Goal: Information Seeking & Learning: Learn about a topic

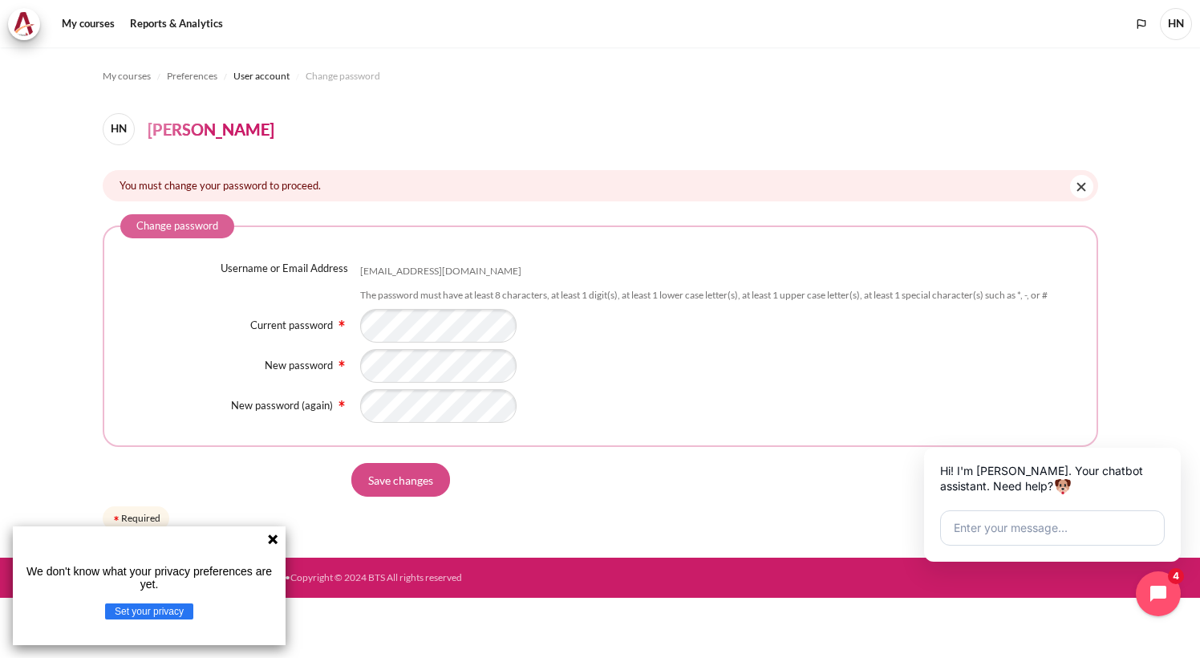
click at [424, 477] on input "Save changes" at bounding box center [400, 480] width 99 height 34
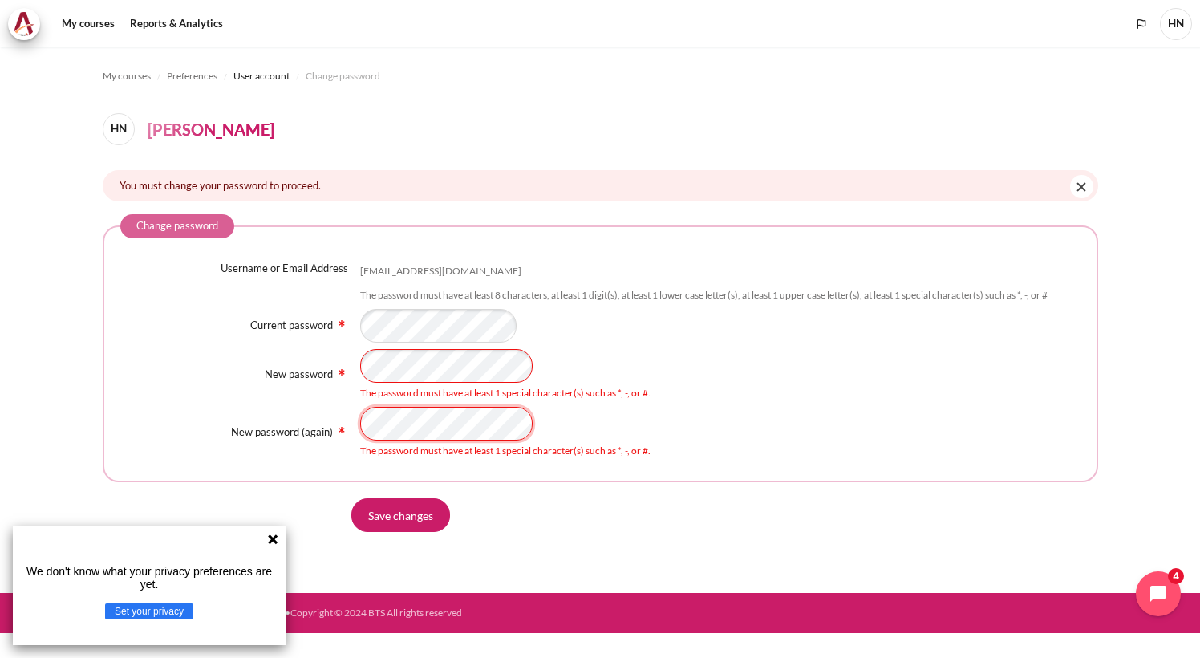
click at [351, 498] on input "Save changes" at bounding box center [400, 515] width 99 height 34
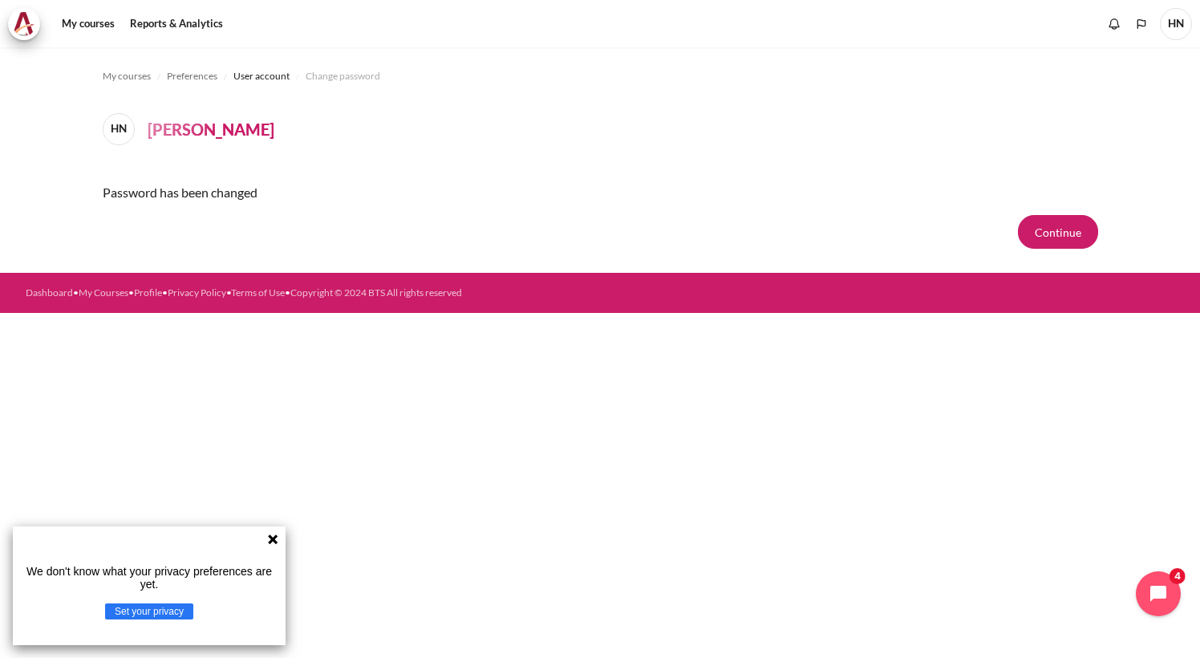
click at [271, 542] on icon at bounding box center [273, 539] width 10 height 10
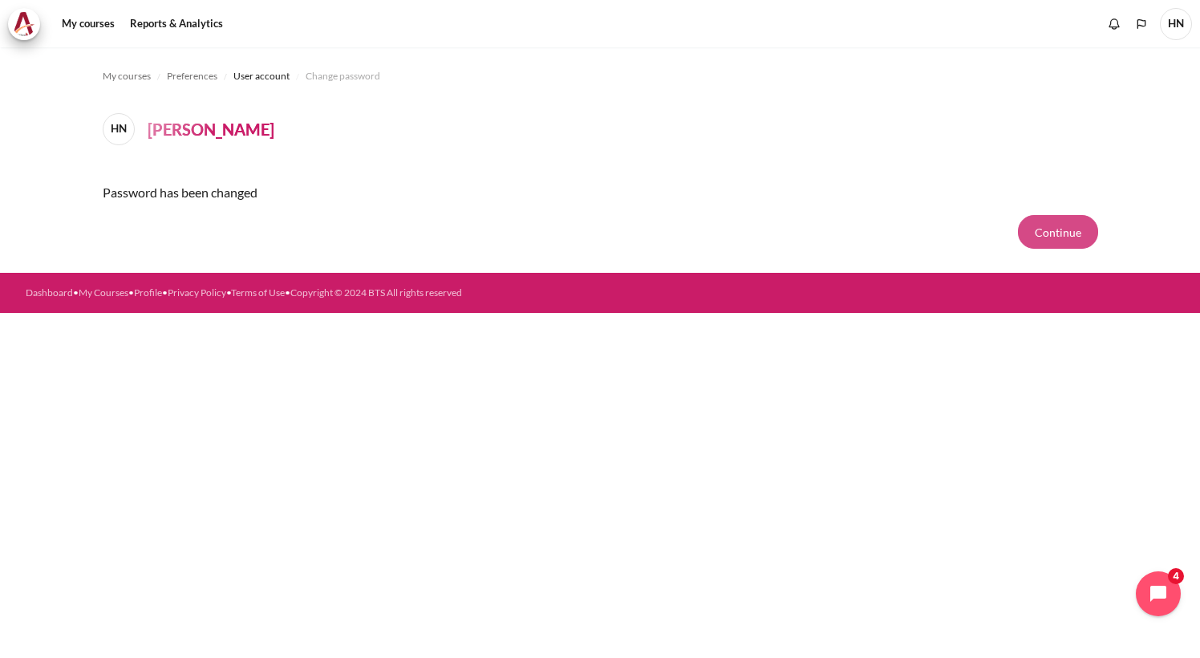
click at [1057, 226] on button "Continue" at bounding box center [1058, 232] width 80 height 34
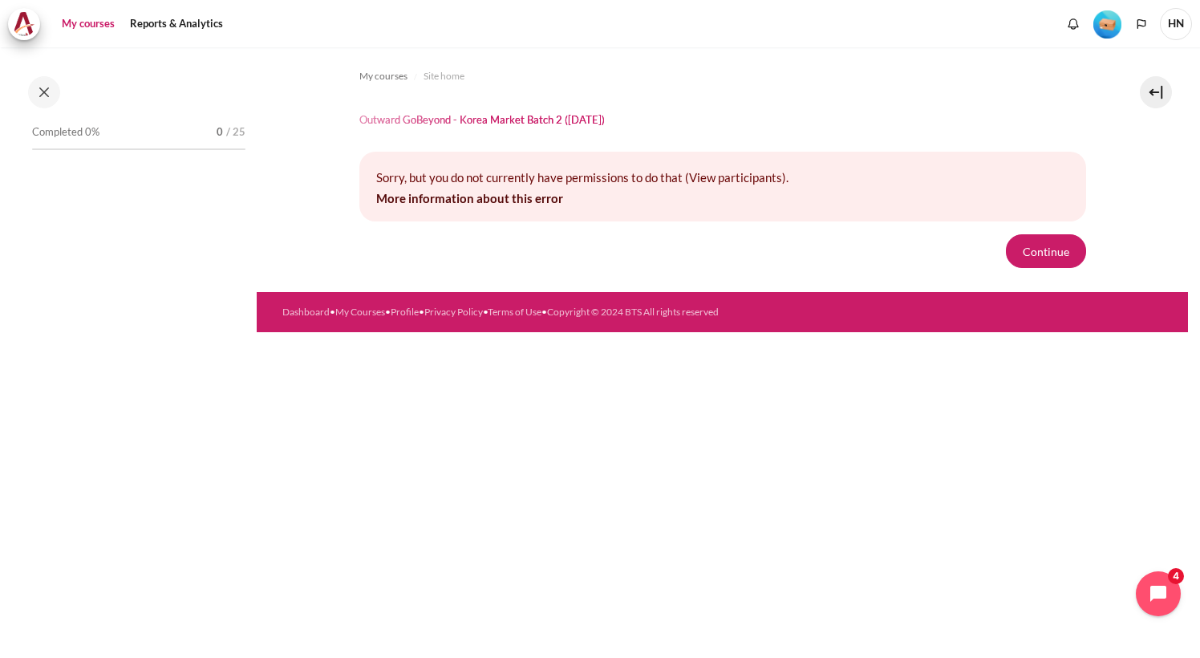
click at [78, 24] on link "My courses" at bounding box center [88, 24] width 64 height 32
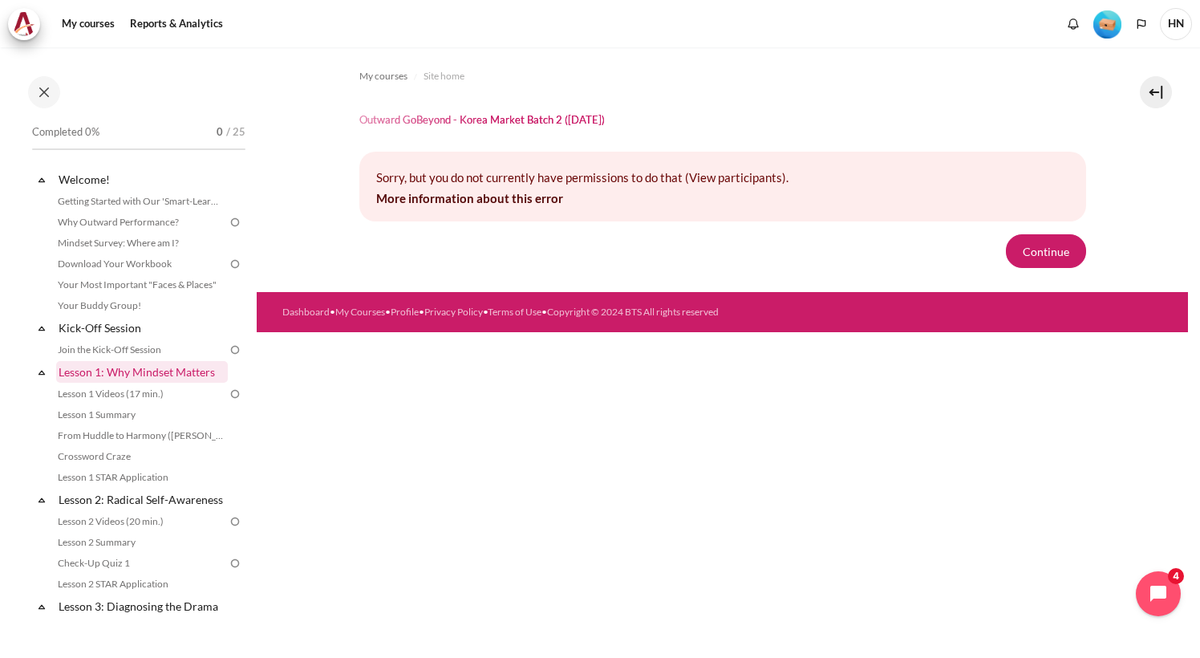
click at [132, 370] on link "Lesson 1: Why Mindset Matters" at bounding box center [142, 372] width 172 height 22
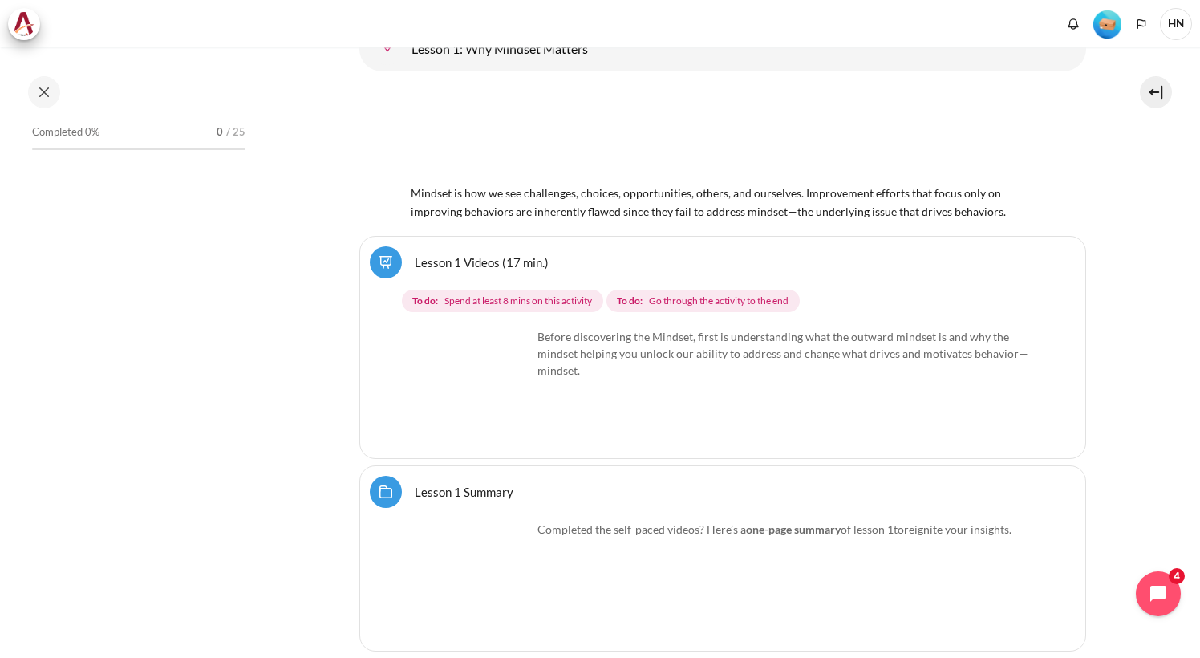
scroll to position [2166, 0]
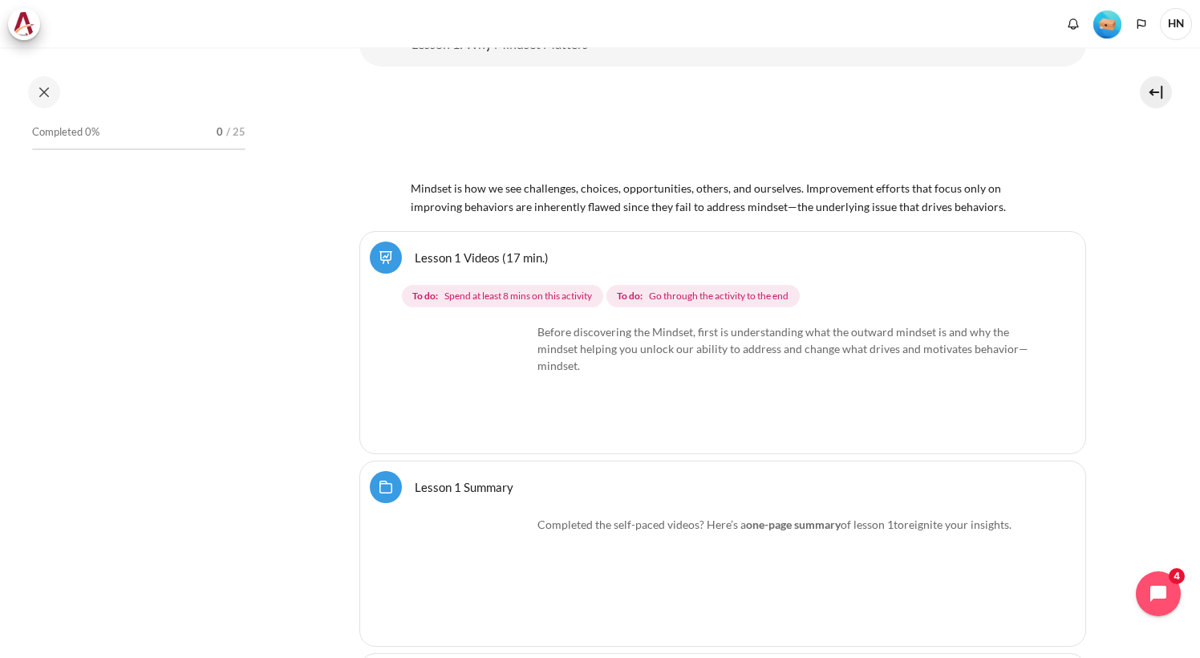
click at [507, 407] on img "Content" at bounding box center [472, 383] width 120 height 120
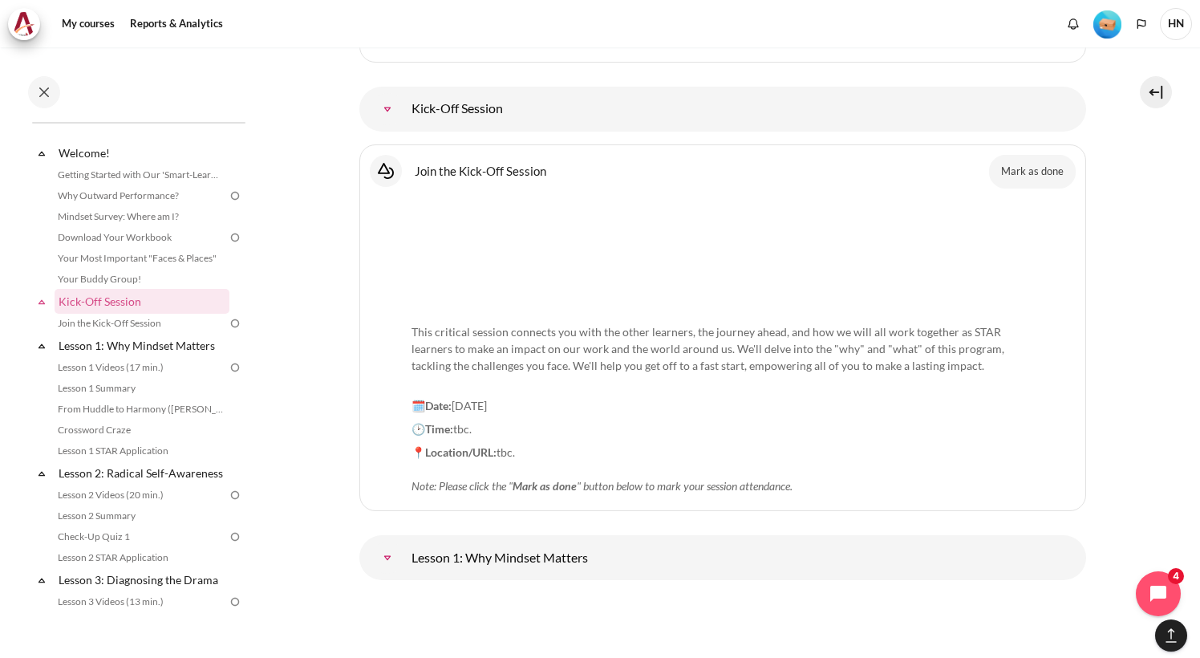
scroll to position [1891, 0]
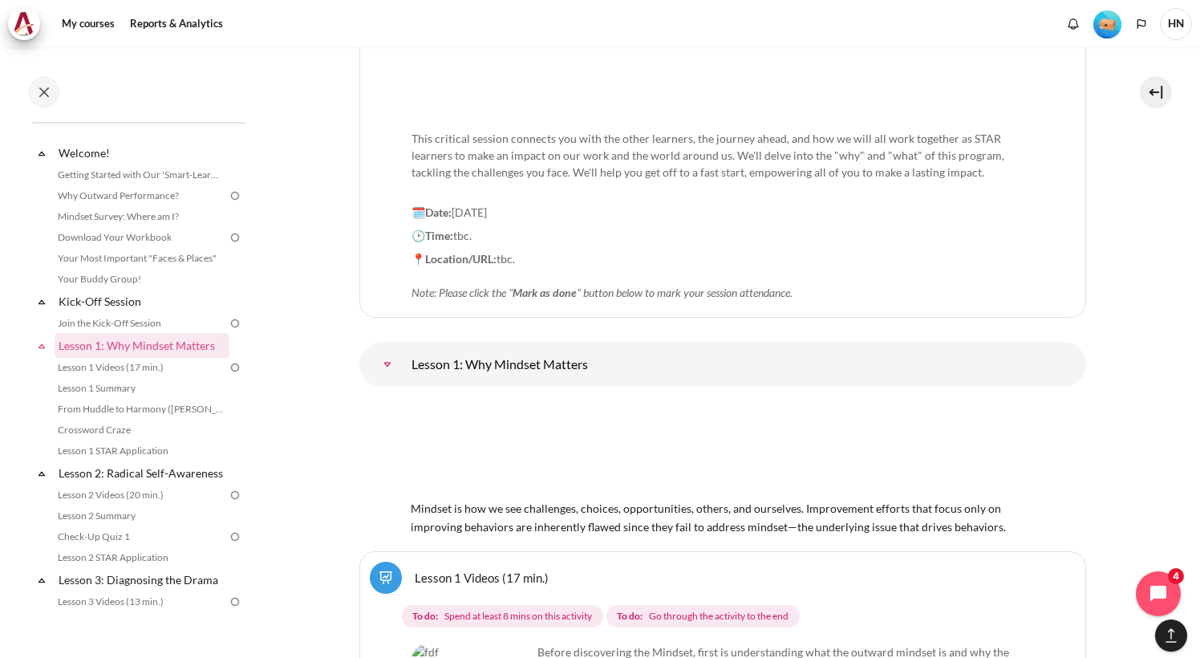
click at [404, 358] on link "Lesson 1: Why Mindset Matters" at bounding box center [387, 364] width 32 height 32
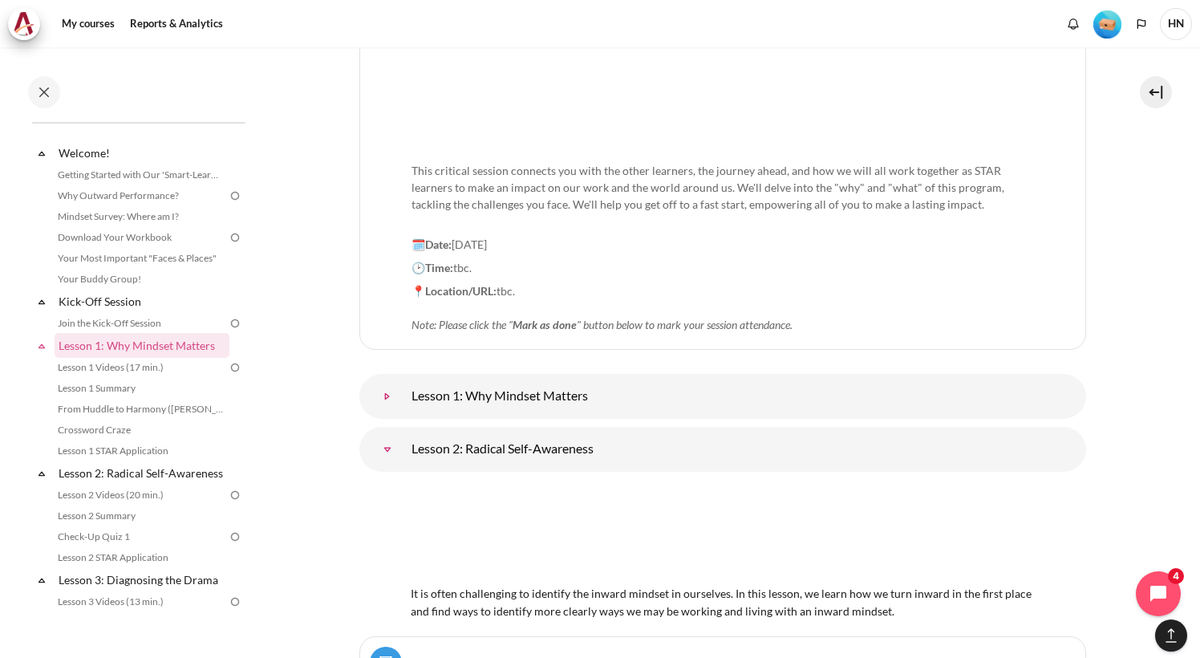
click at [386, 380] on link "Lesson 1: Why Mindset Matters" at bounding box center [387, 396] width 32 height 32
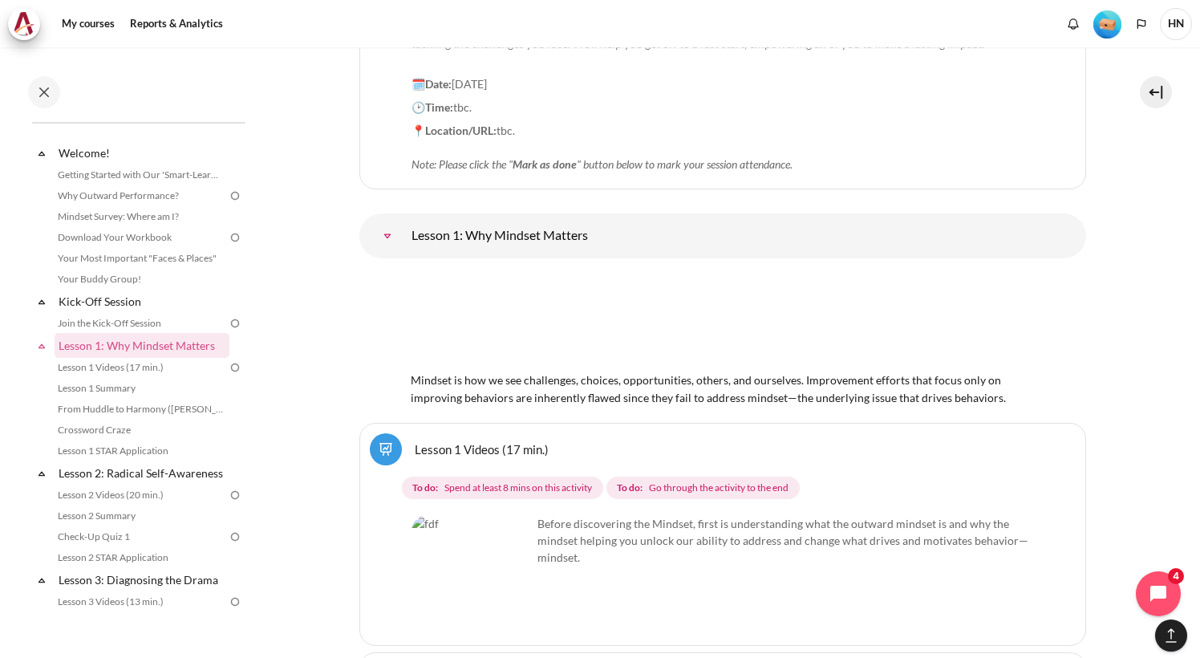
scroll to position [2132, 0]
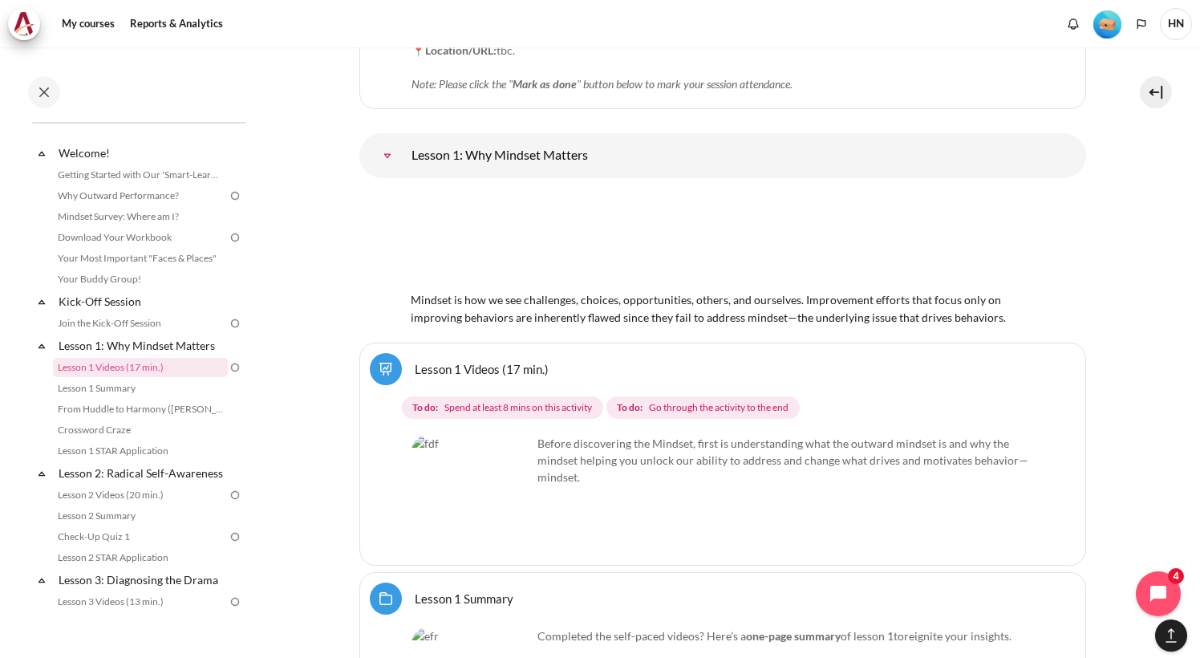
click at [507, 487] on img "Content" at bounding box center [472, 495] width 120 height 120
click at [584, 435] on p "Before discovering the Mindset, first is understanding what the outward mindset…" at bounding box center [723, 460] width 623 height 51
click at [1157, 589] on icon "Open chat widget" at bounding box center [1167, 594] width 25 height 25
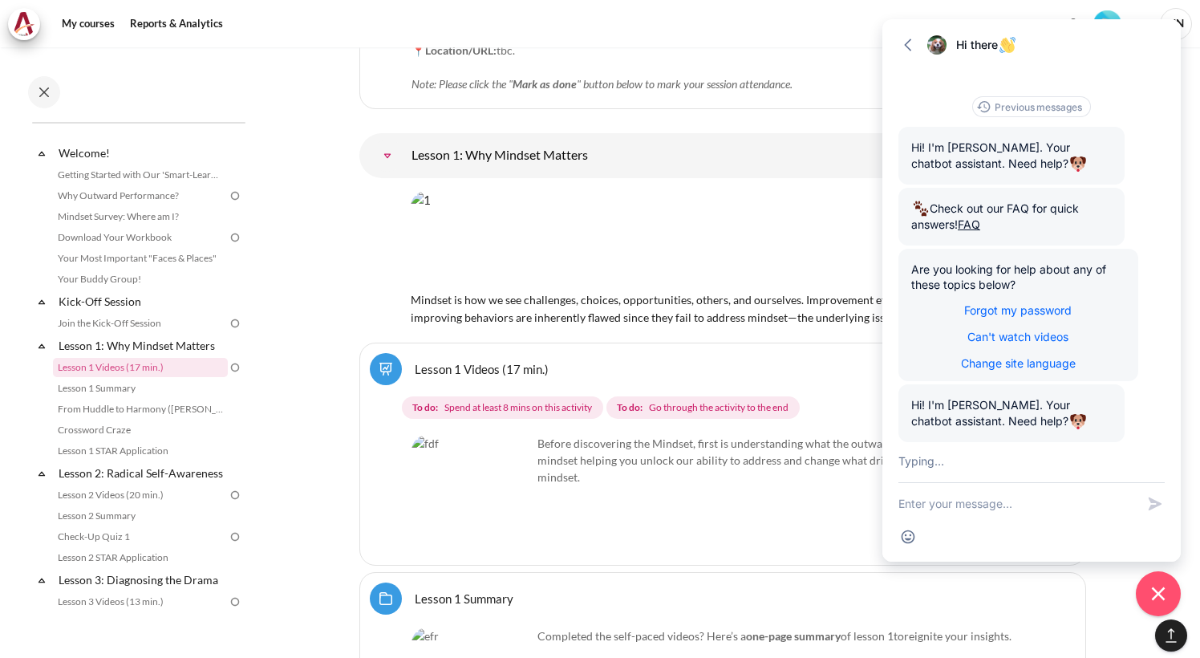
scroll to position [151, 0]
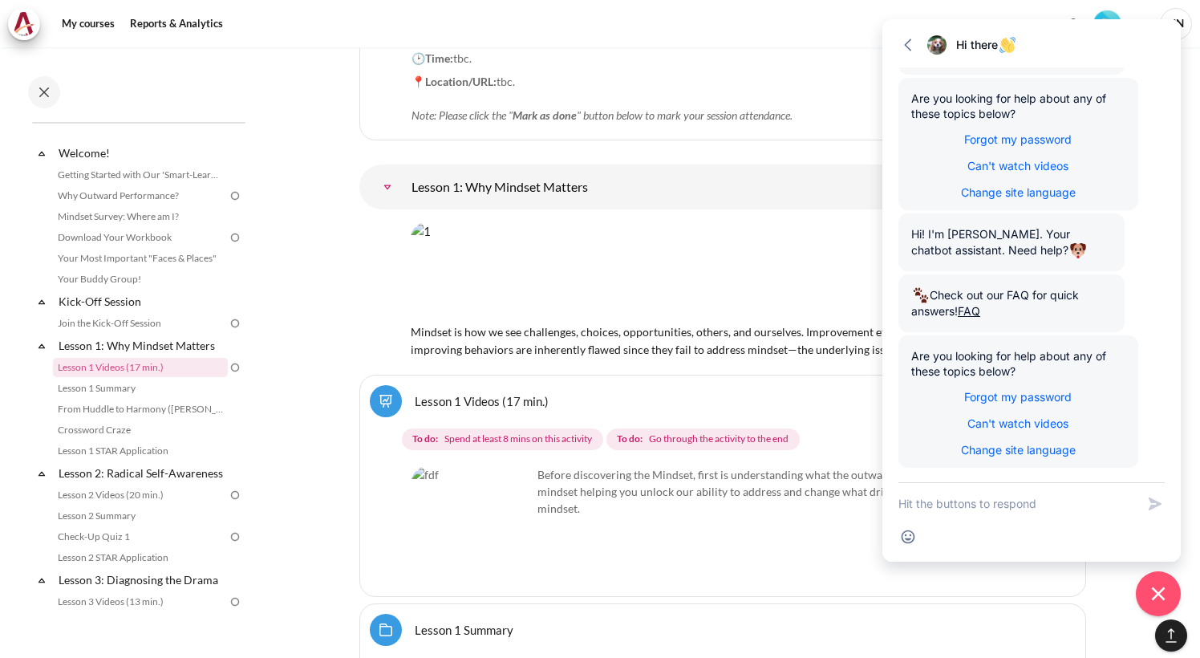
click at [776, 480] on div "Before discovering the Mindset, first is understanding what the outward mindset…" at bounding box center [723, 526] width 623 height 120
click at [505, 489] on img "Content" at bounding box center [472, 526] width 120 height 120
click at [471, 432] on span "Spend at least 8 mins on this activity" at bounding box center [518, 439] width 148 height 14
click at [607, 466] on p "Before discovering the Mindset, first is understanding what the outward mindset…" at bounding box center [723, 491] width 623 height 51
click at [1160, 590] on icon "Close chat widget" at bounding box center [1158, 594] width 25 height 25
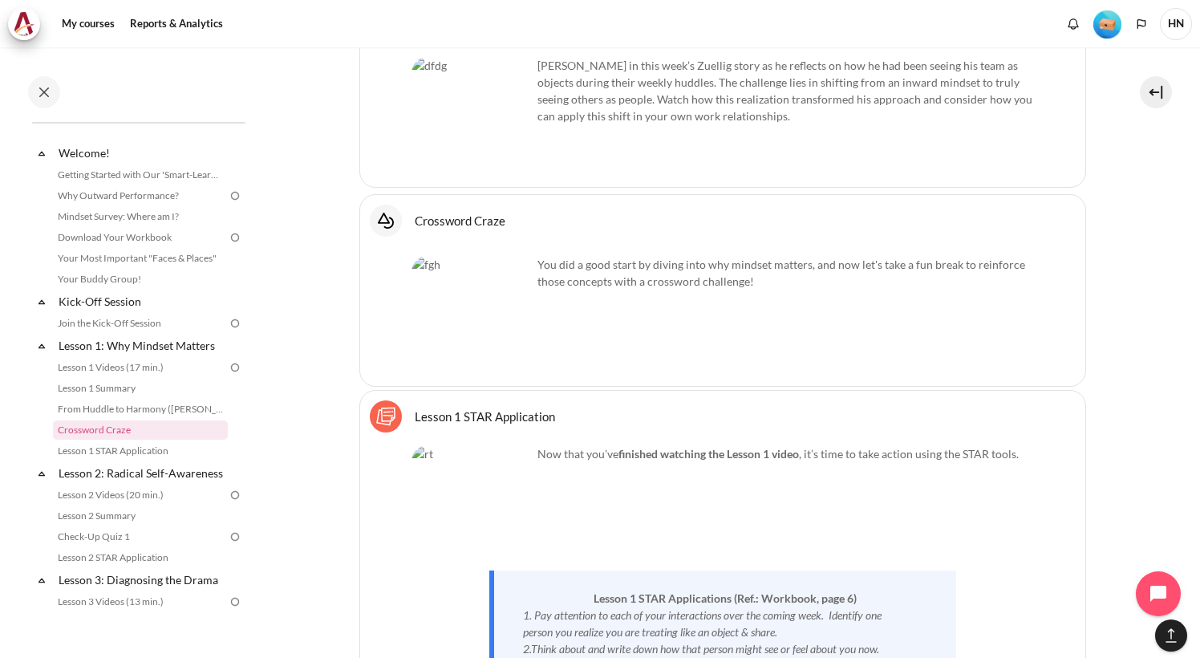
scroll to position [2934, 0]
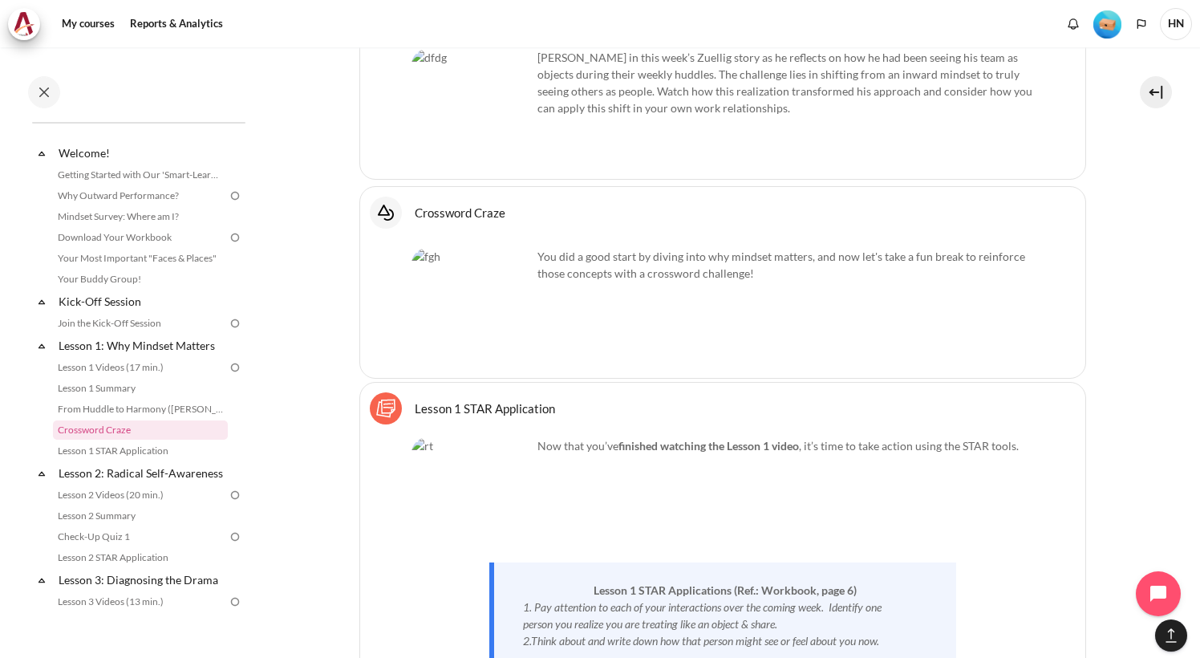
click at [667, 439] on strong "finished watching the Lesson 1 video" at bounding box center [709, 446] width 181 height 14
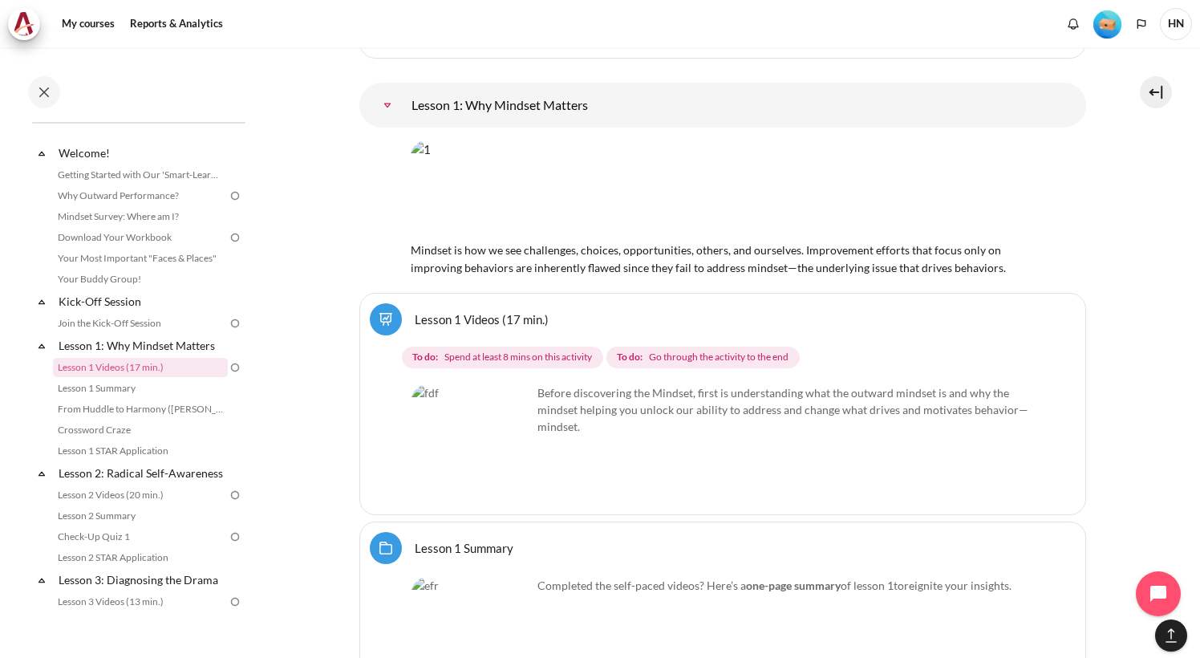
scroll to position [2212, 0]
click at [527, 351] on span "Spend at least 8 mins on this activity" at bounding box center [518, 358] width 148 height 14
click at [643, 351] on strong "To do:" at bounding box center [630, 358] width 26 height 14
click at [127, 455] on link "Lesson 1 STAR Application" at bounding box center [140, 450] width 175 height 19
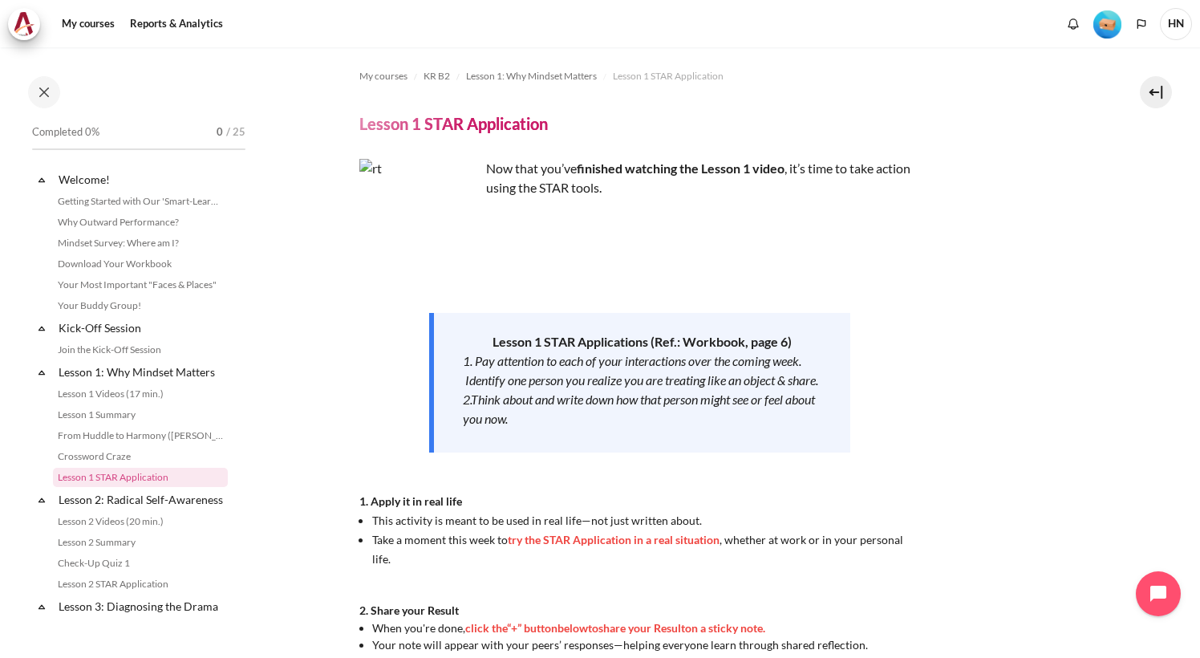
click at [450, 251] on img "Content" at bounding box center [419, 219] width 120 height 120
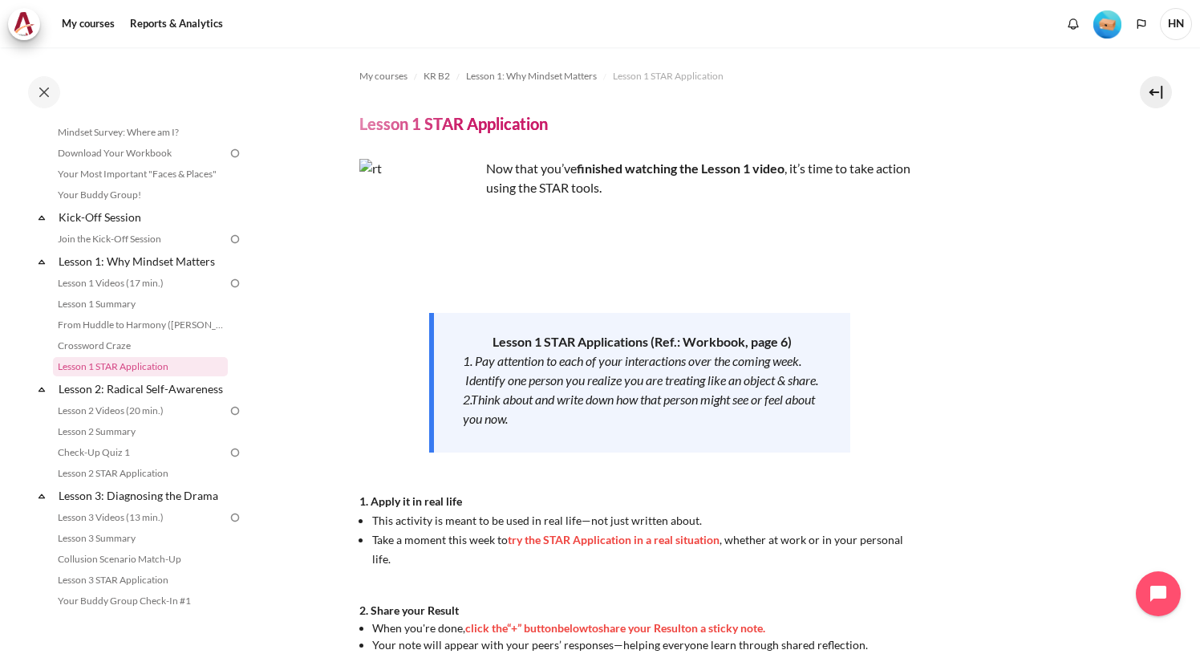
click at [563, 183] on p "Now that you’ve finished watching the Lesson 1 video , it’s time to take action…" at bounding box center [640, 178] width 562 height 39
click at [761, 154] on div "My courses KR B2 Lesson 1: Why Mindset Matters Lesson 1 STAR Application Lesson…" at bounding box center [722, 439] width 727 height 785
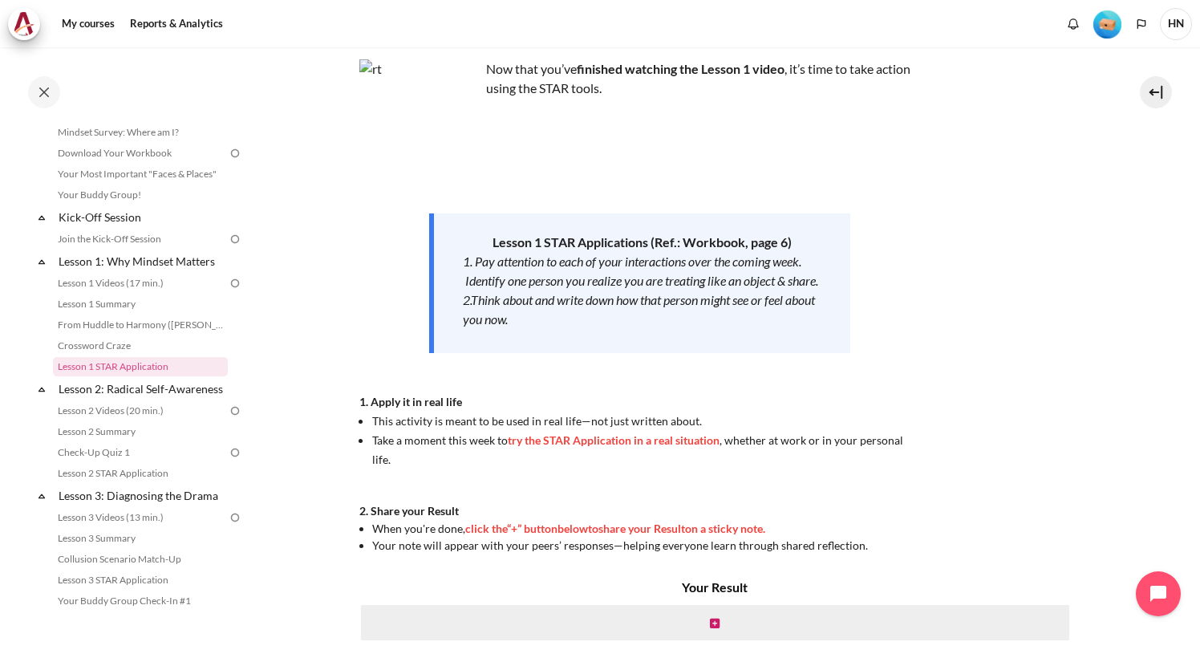
scroll to position [69, 0]
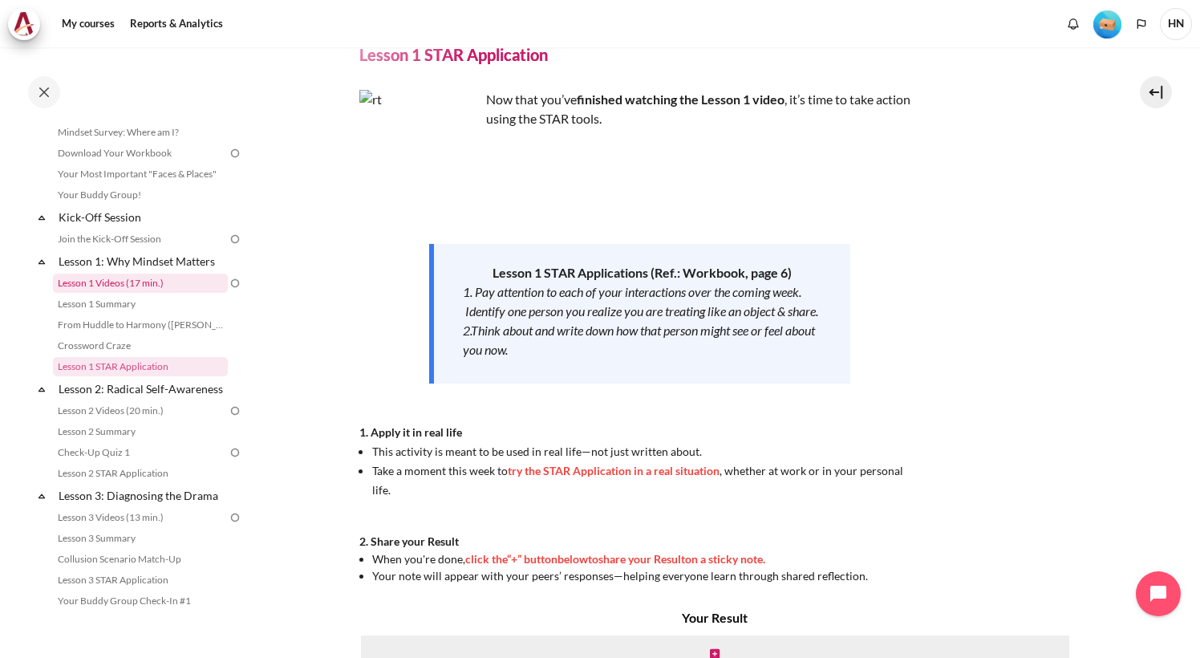
click at [143, 282] on link "Lesson 1 Videos (17 min.)" at bounding box center [140, 283] width 175 height 19
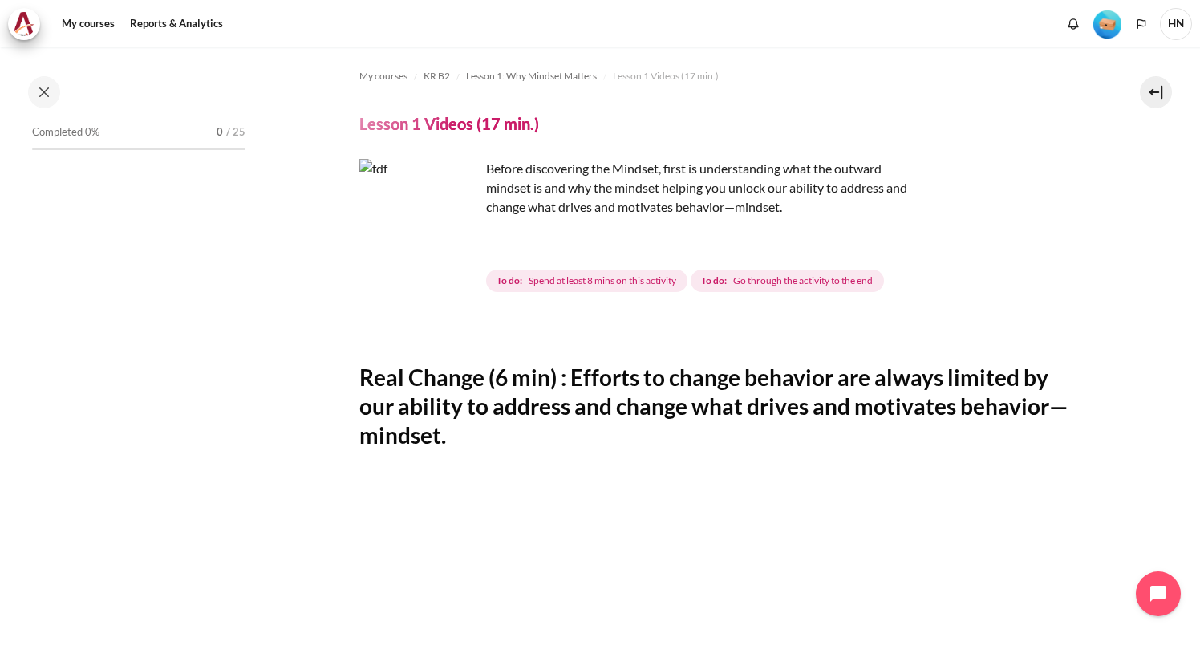
click at [455, 250] on img "Content" at bounding box center [419, 219] width 120 height 120
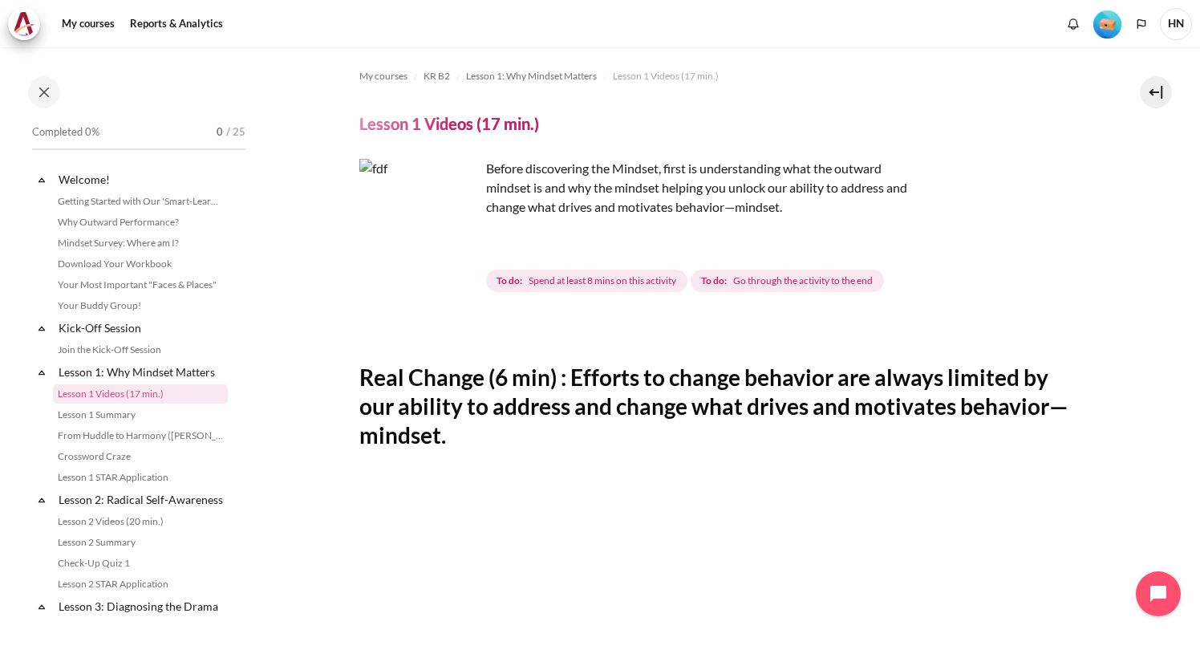
scroll to position [27, 0]
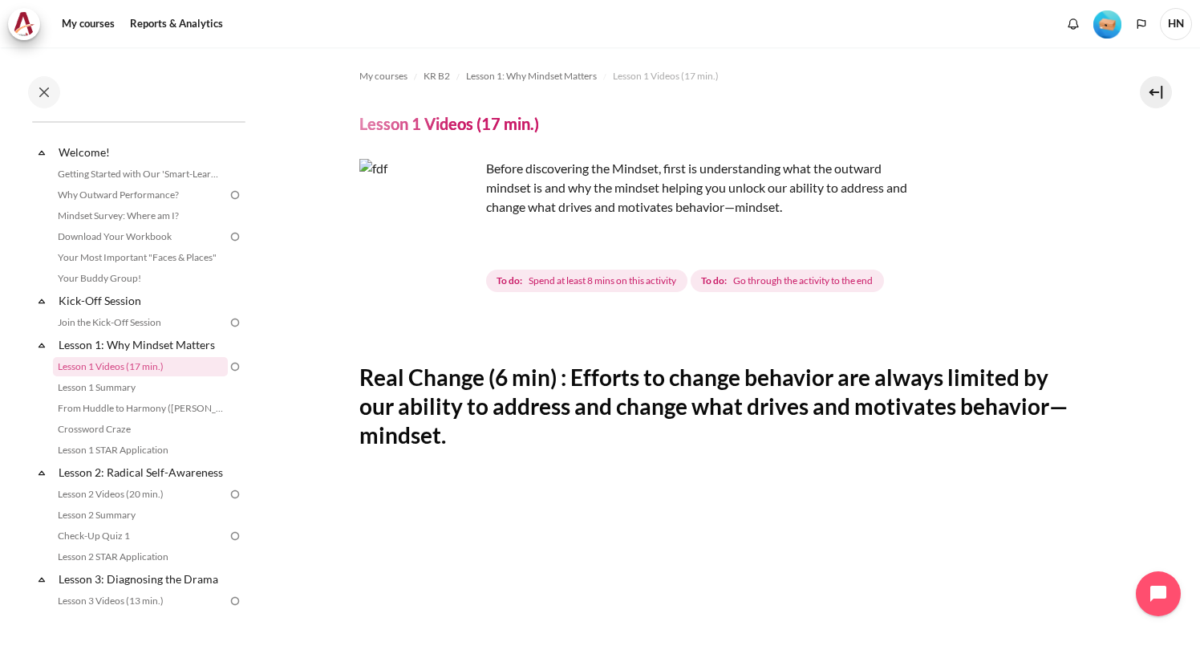
click at [455, 250] on img "Content" at bounding box center [419, 219] width 120 height 120
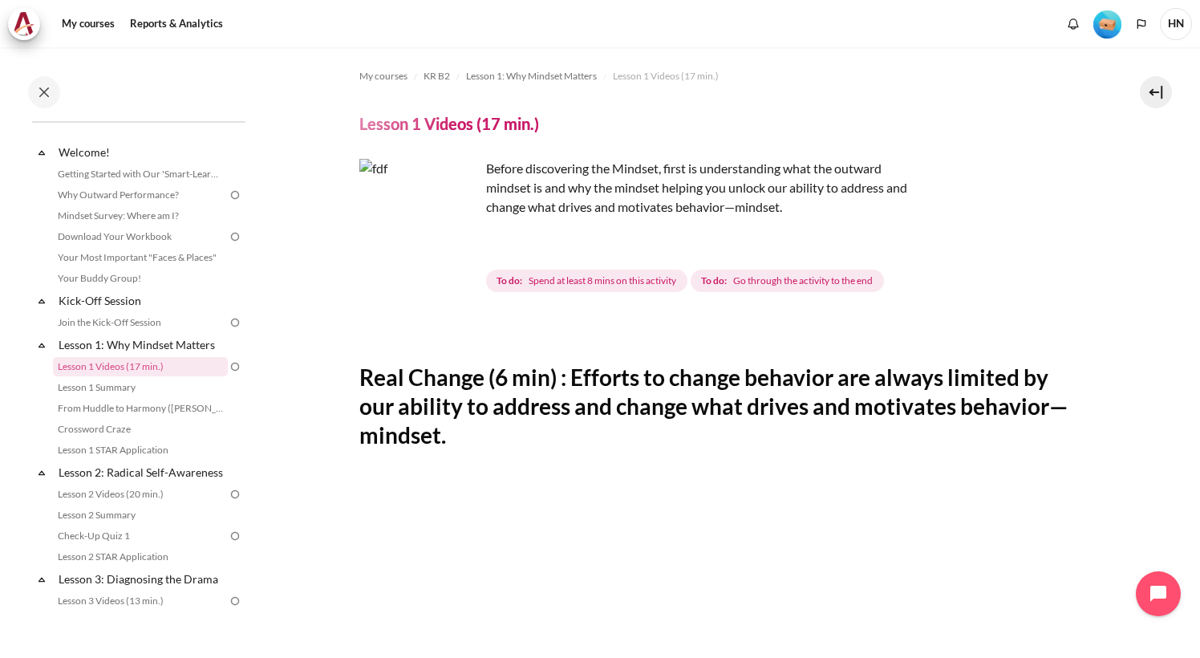
click at [573, 374] on h2 "Real Change (6 min) : Efforts to change behavior are always limited by our abil…" at bounding box center [722, 406] width 727 height 87
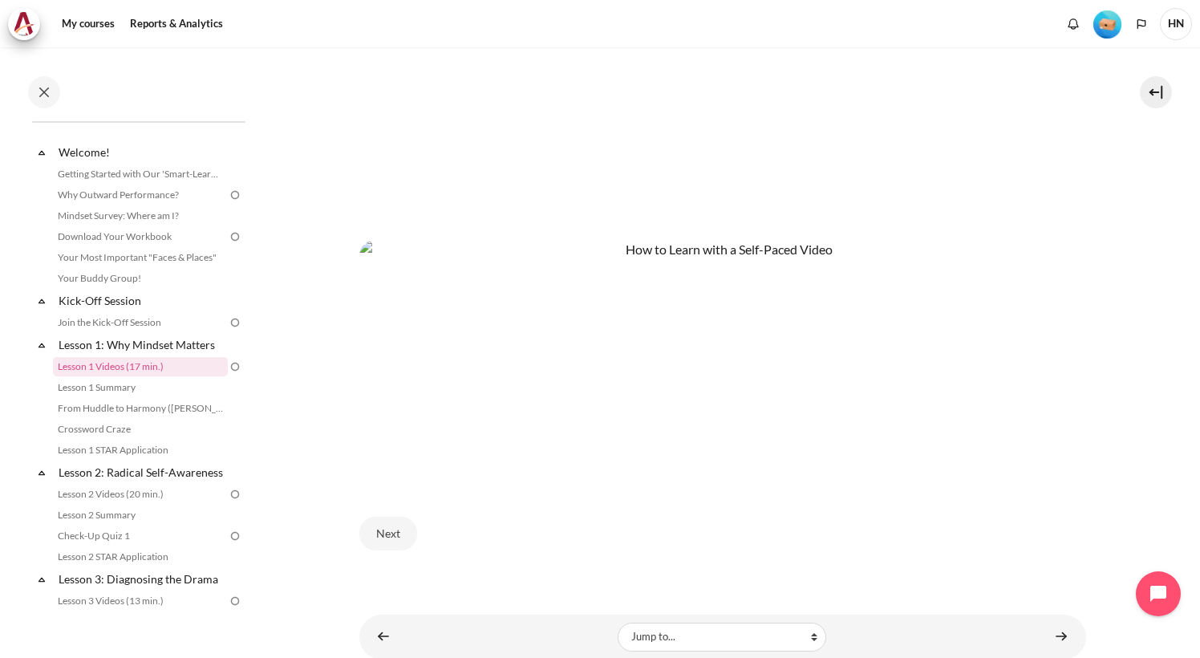
scroll to position [727, 0]
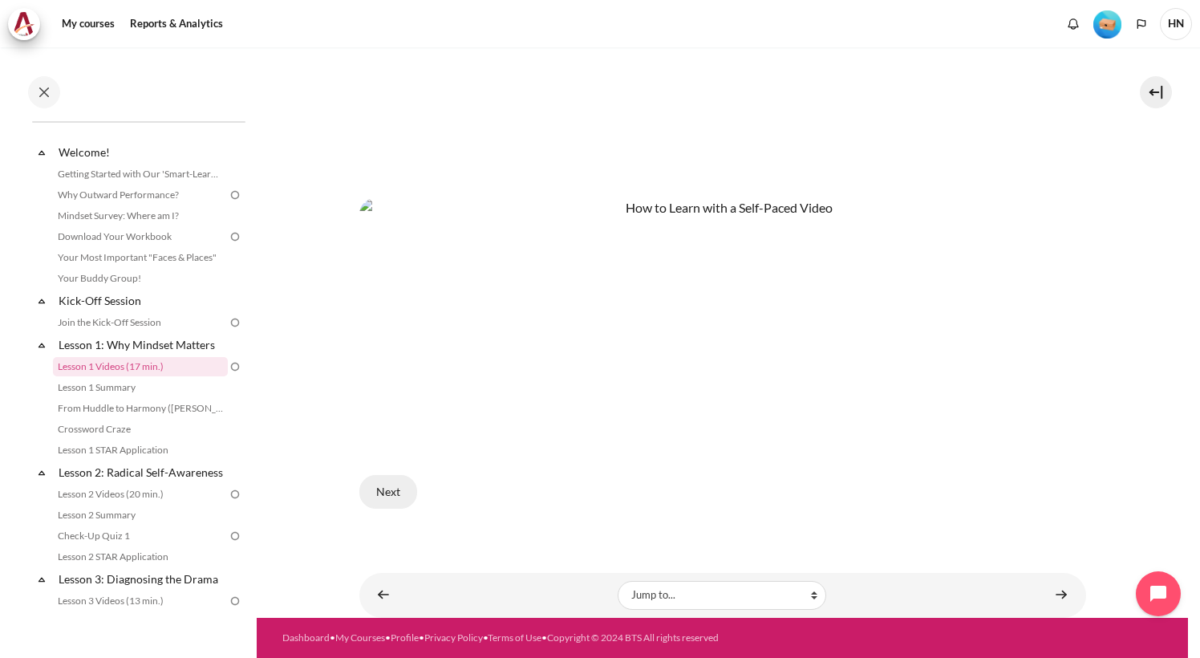
click at [375, 478] on button "Next" at bounding box center [388, 492] width 58 height 34
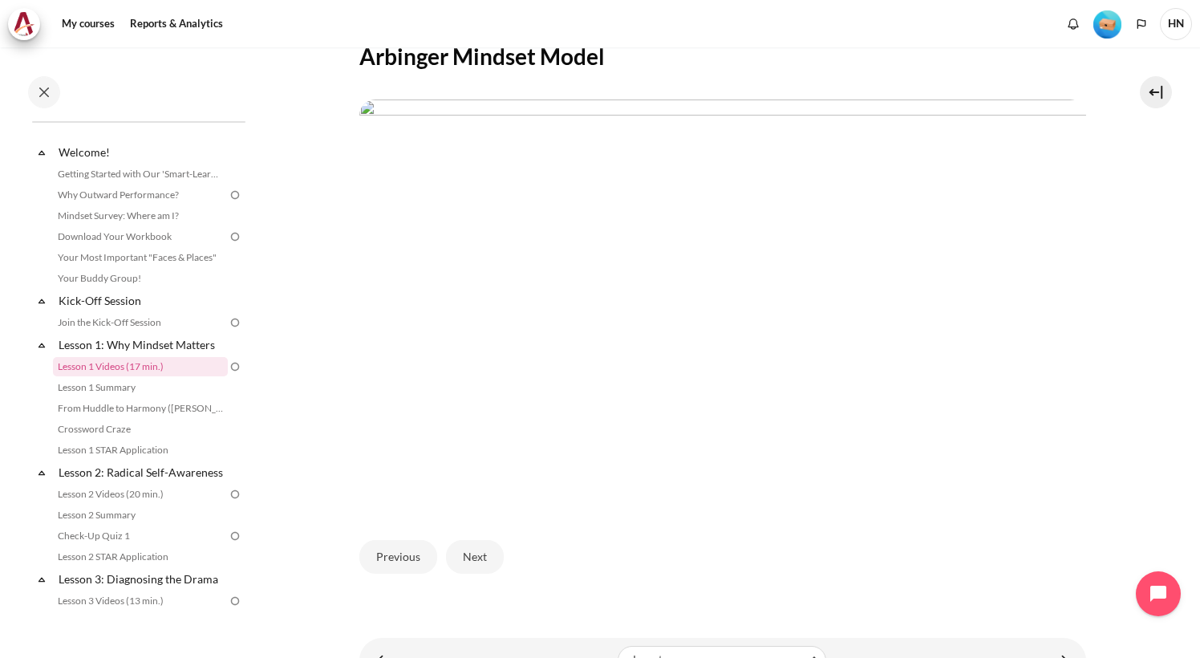
scroll to position [395, 0]
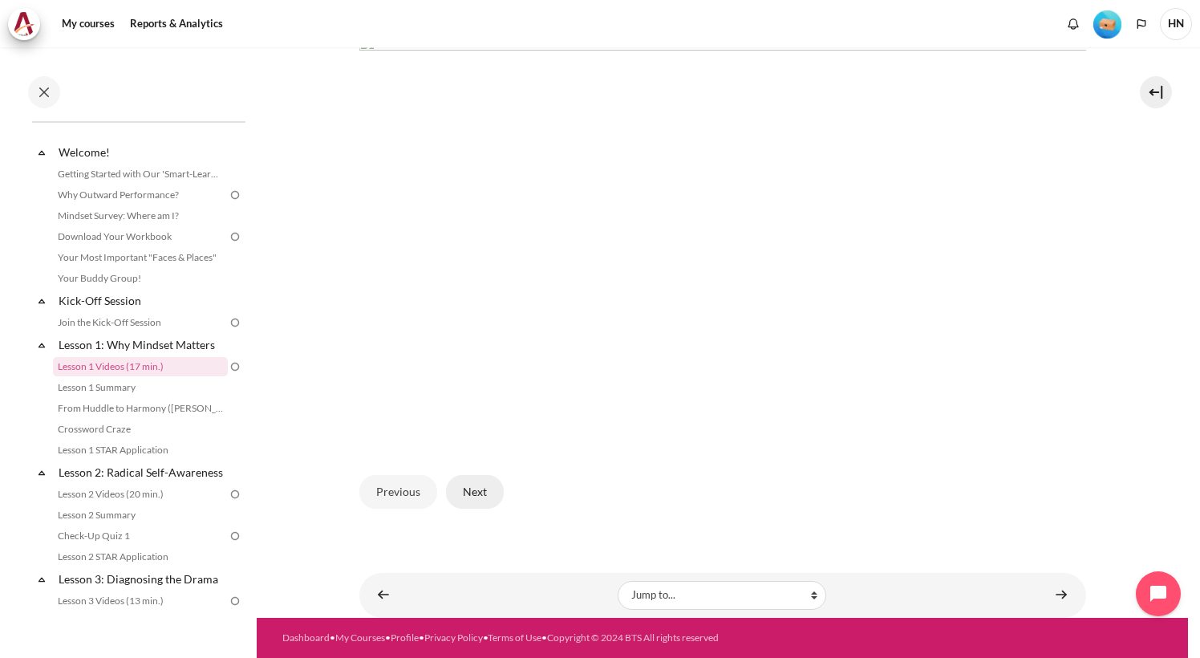
click at [482, 481] on button "Next" at bounding box center [475, 492] width 58 height 34
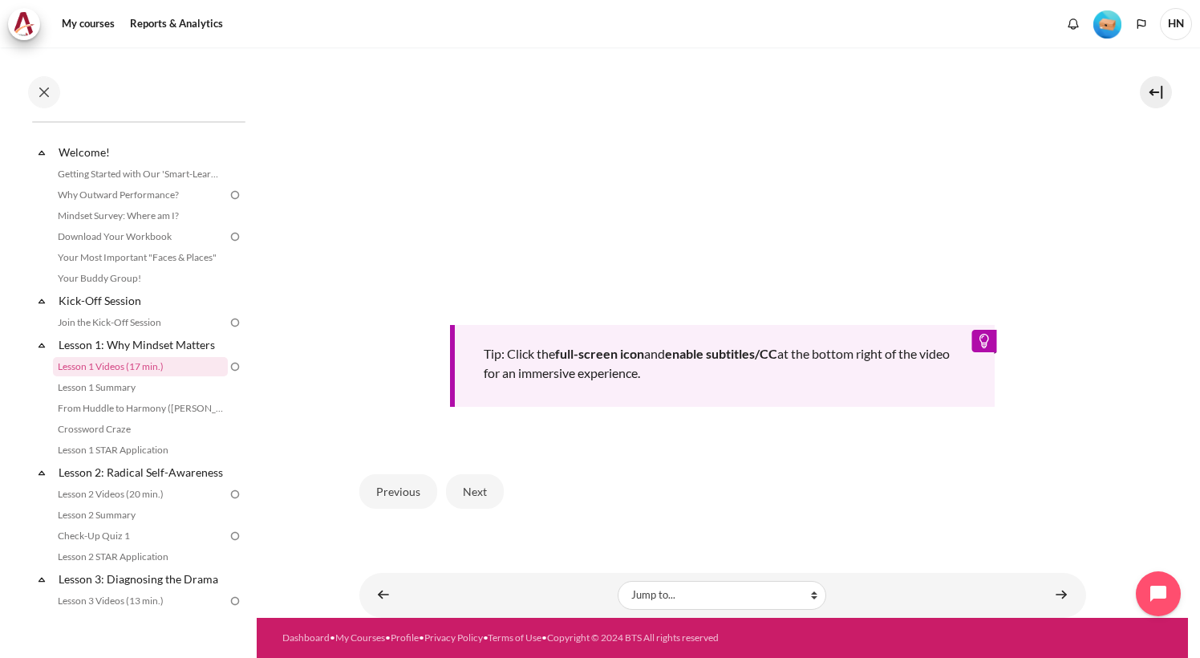
scroll to position [610, 0]
click at [475, 480] on button "Next" at bounding box center [475, 491] width 58 height 34
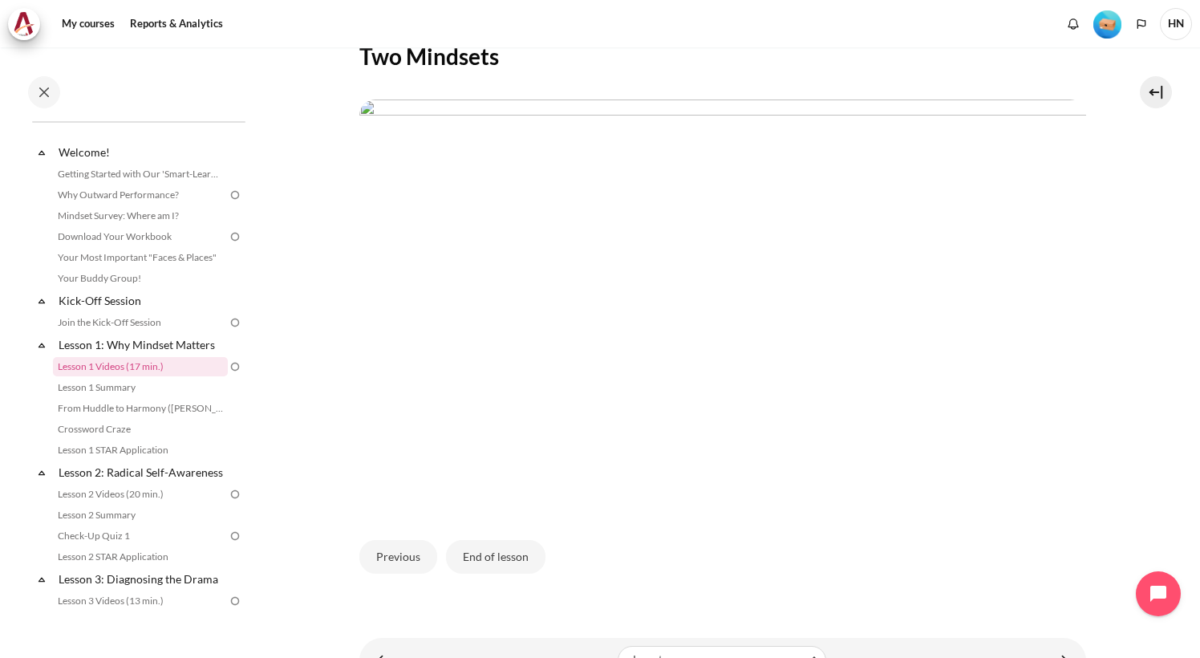
scroll to position [395, 0]
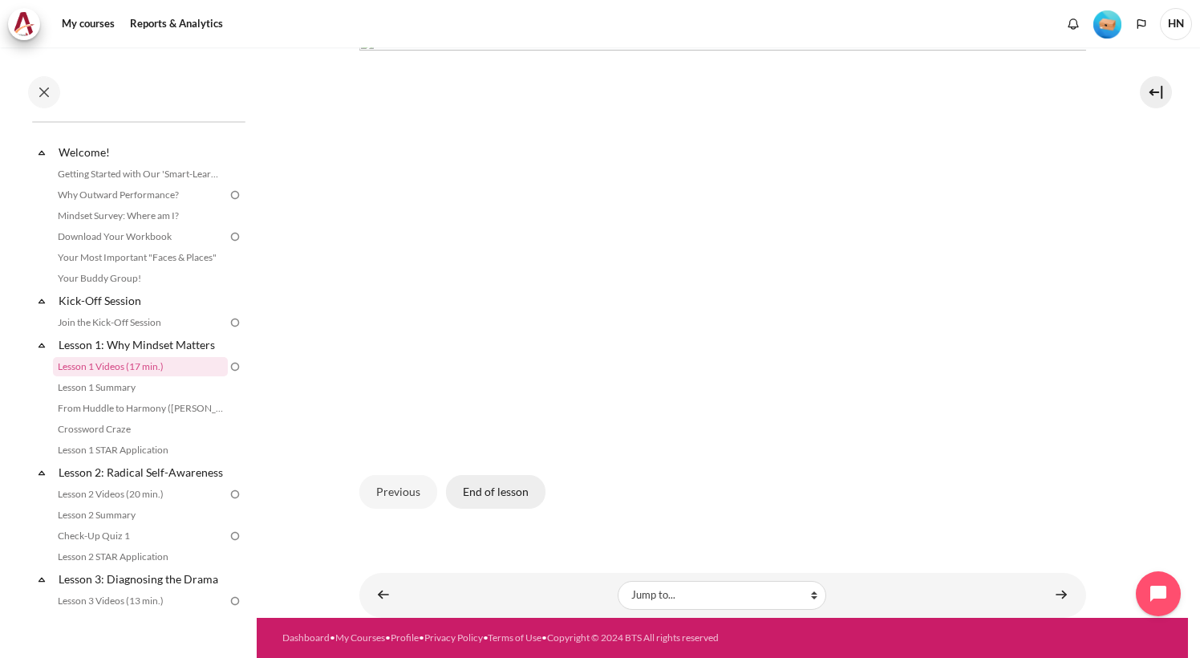
click at [497, 479] on button "End of lesson" at bounding box center [495, 492] width 99 height 34
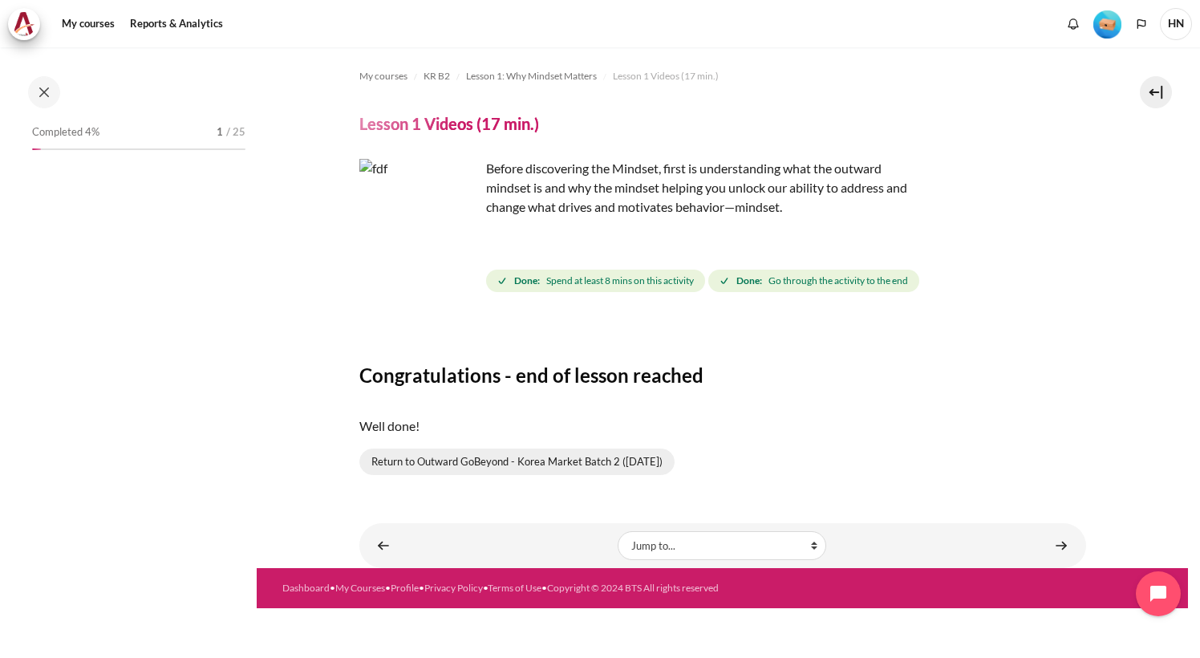
scroll to position [27, 0]
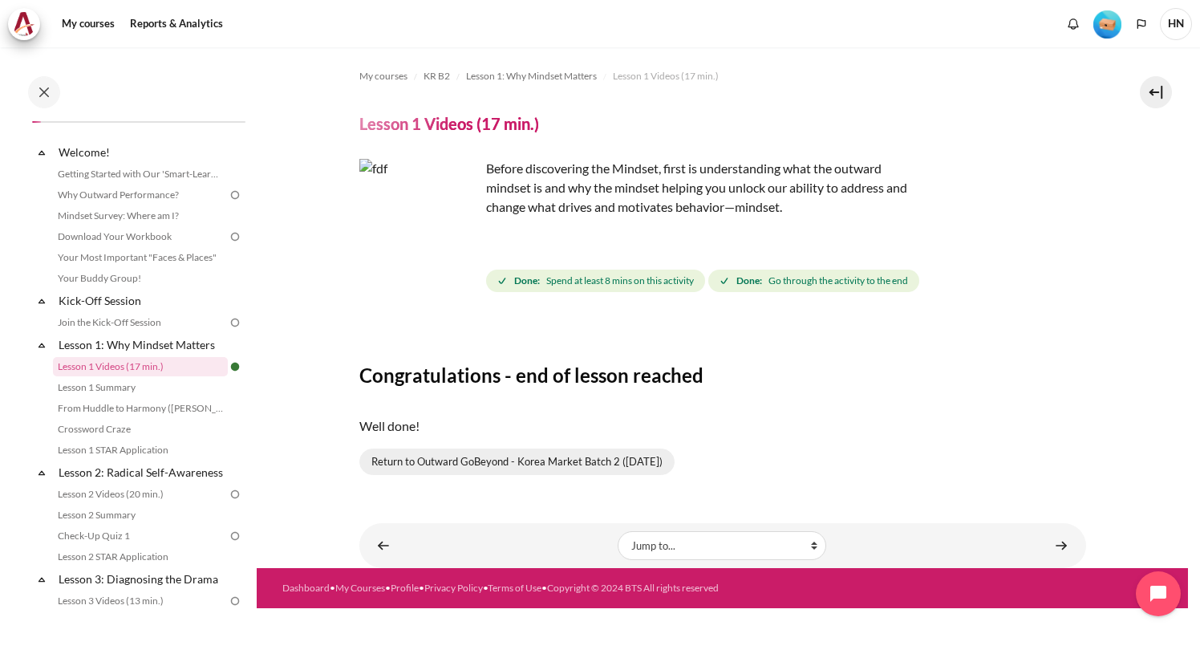
click at [481, 463] on link "Return to Outward GoBeyond - Korea Market Batch 2 ([DATE])" at bounding box center [516, 461] width 315 height 27
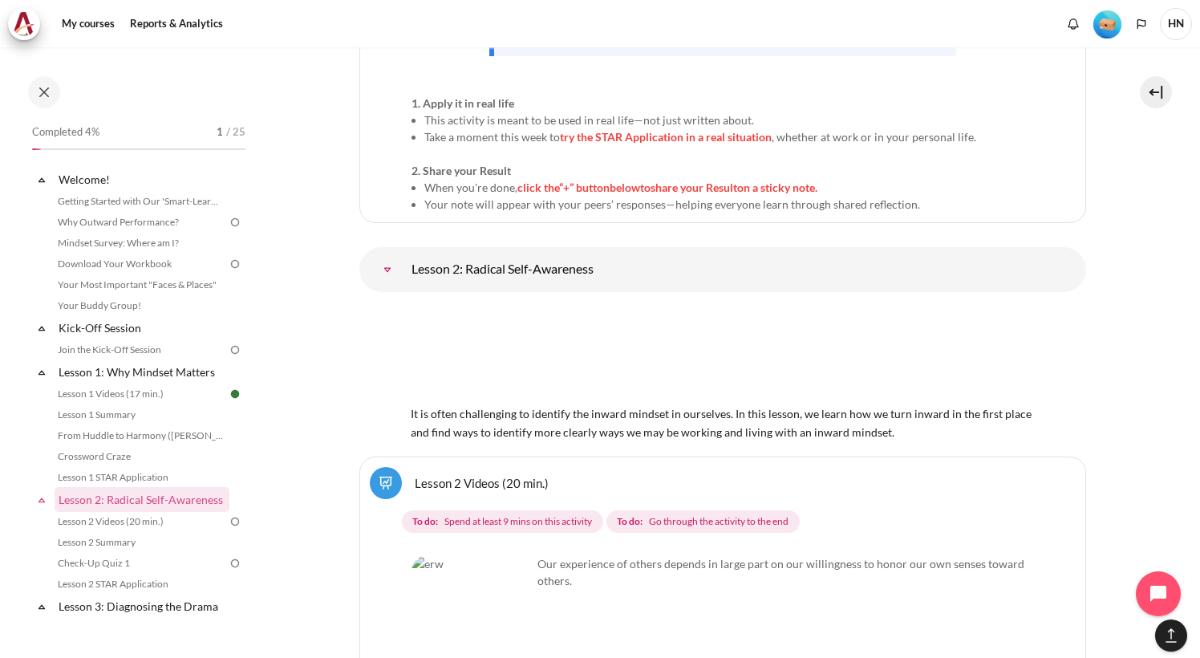
scroll to position [3735, 0]
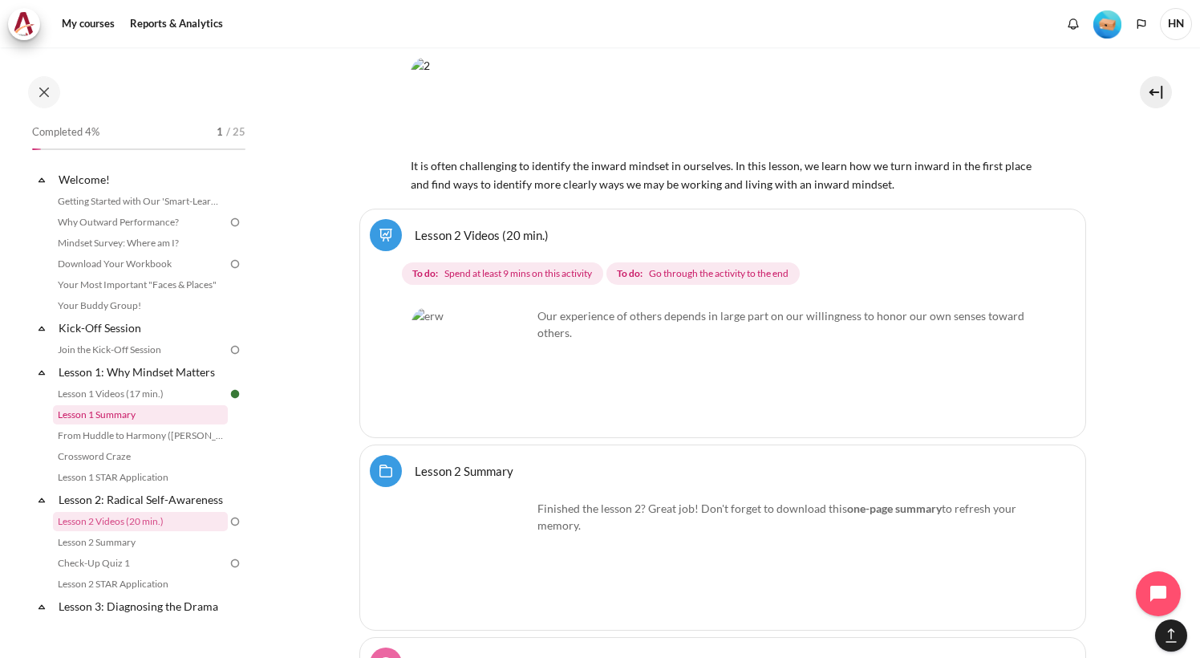
click at [131, 420] on link "Lesson 1 Summary" at bounding box center [140, 414] width 175 height 19
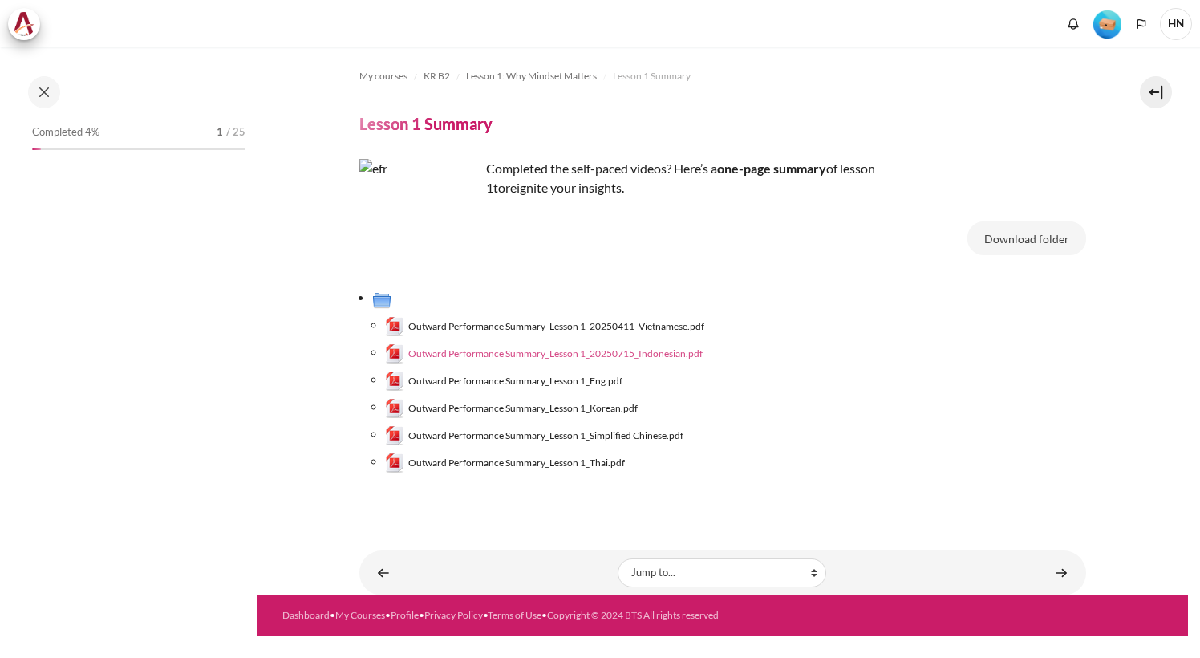
scroll to position [48, 0]
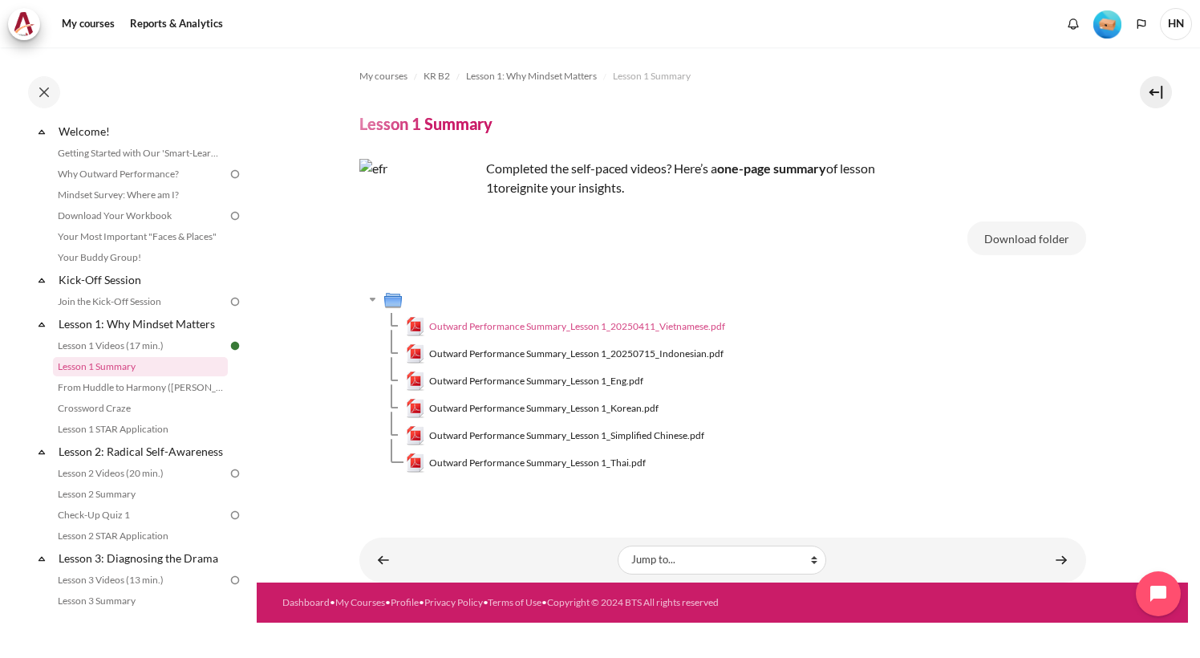
click at [600, 323] on span "Outward Performance Summary_Lesson 1_20250411_Vietnamese.pdf" at bounding box center [577, 326] width 296 height 14
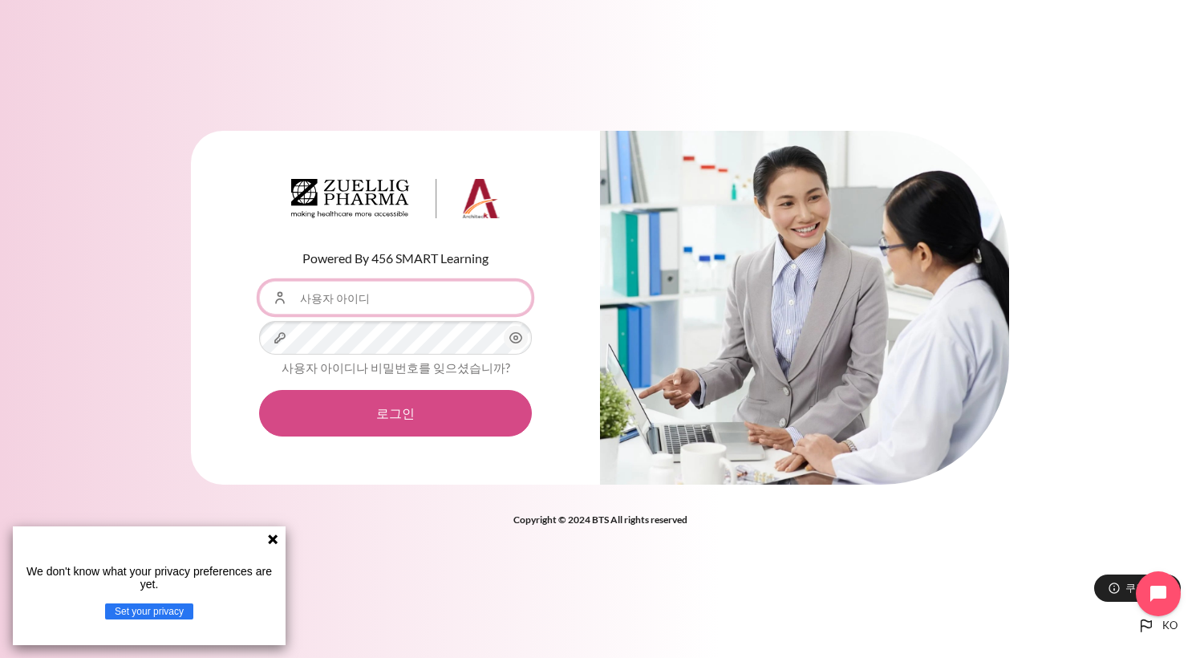
type input "Hdnam@zuelligpharma.com"
click at [416, 416] on button "로그인" at bounding box center [395, 413] width 273 height 47
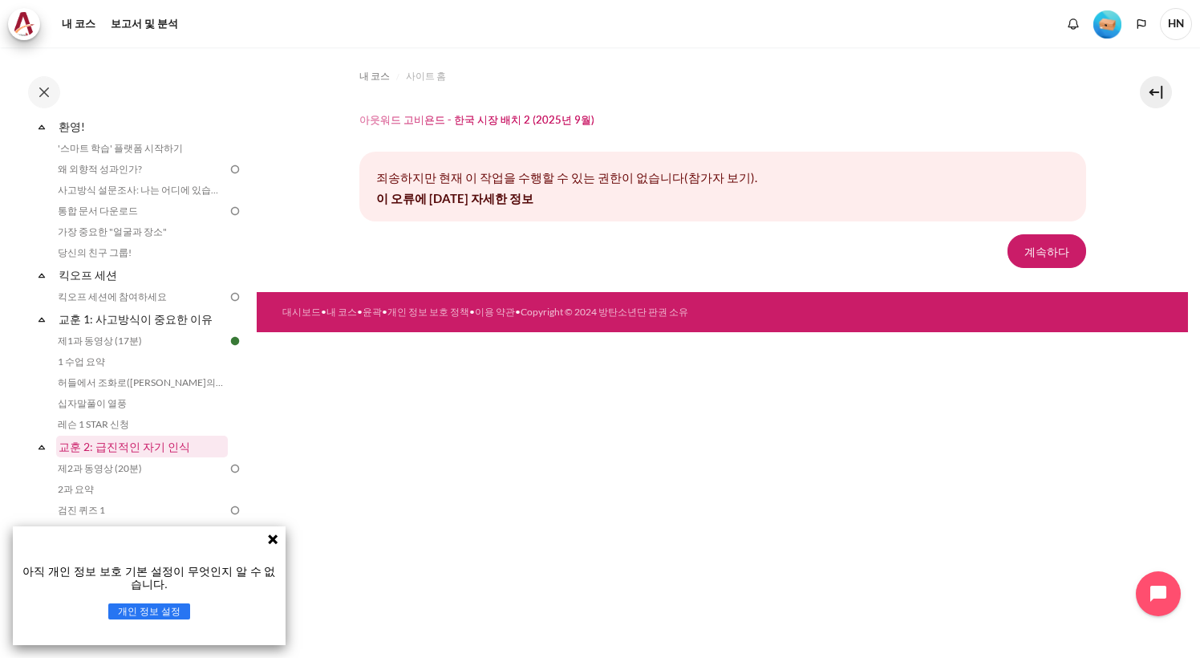
scroll to position [80, 0]
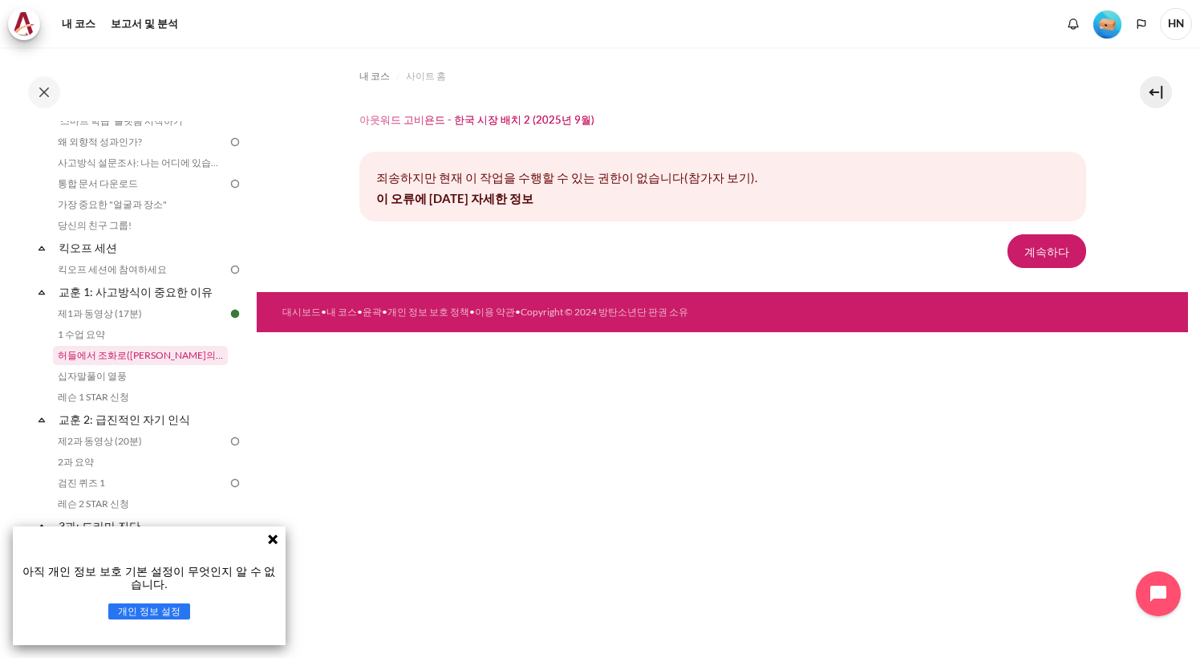
drag, startPoint x: 109, startPoint y: 351, endPoint x: 122, endPoint y: 353, distance: 12.9
click at [110, 351] on link "허들에서 조화로([PERSON_NAME]의 이야기)" at bounding box center [140, 355] width 175 height 19
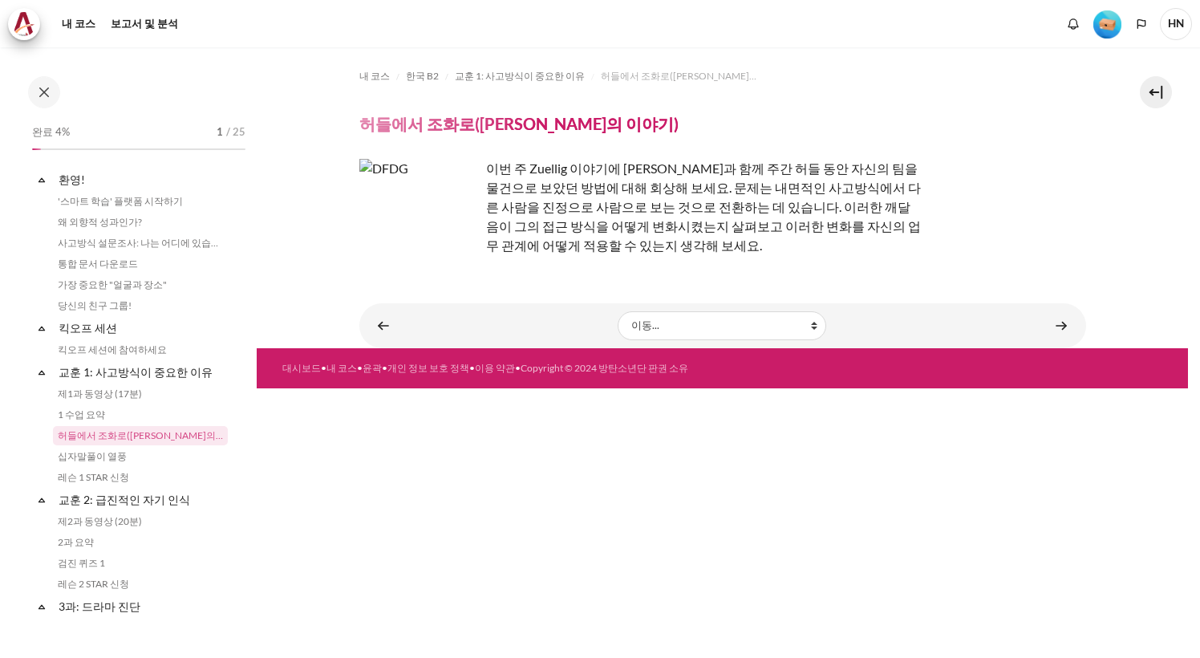
scroll to position [69, 0]
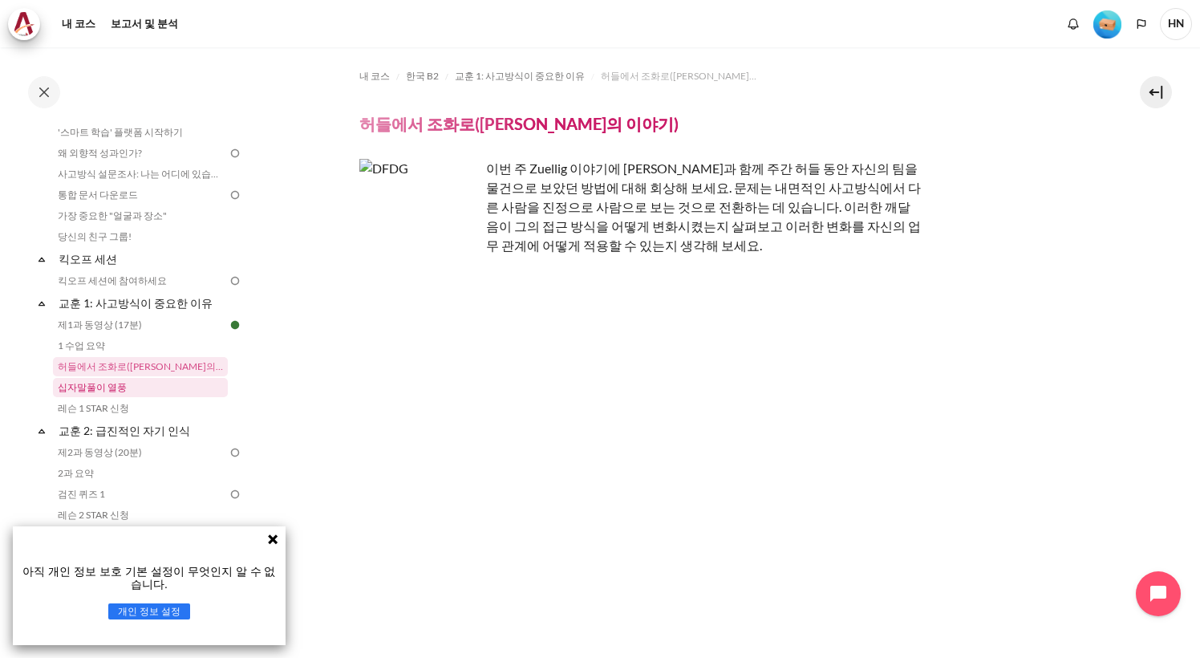
click at [99, 387] on link "십자말풀이 열풍" at bounding box center [140, 387] width 175 height 19
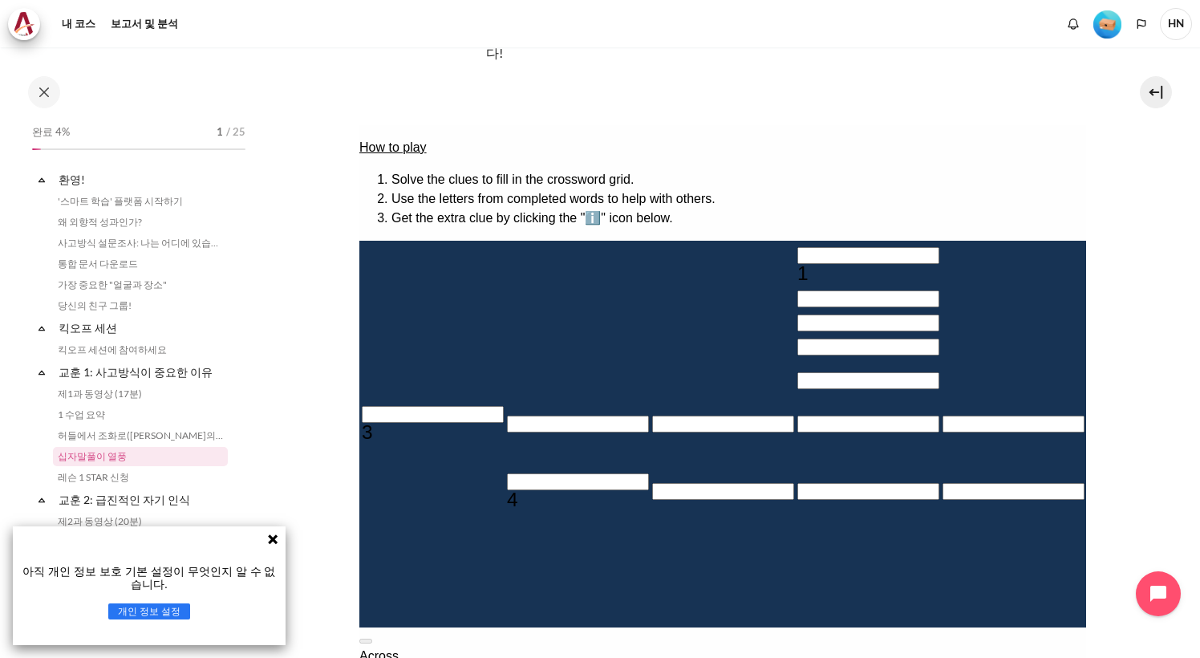
scroll to position [90, 0]
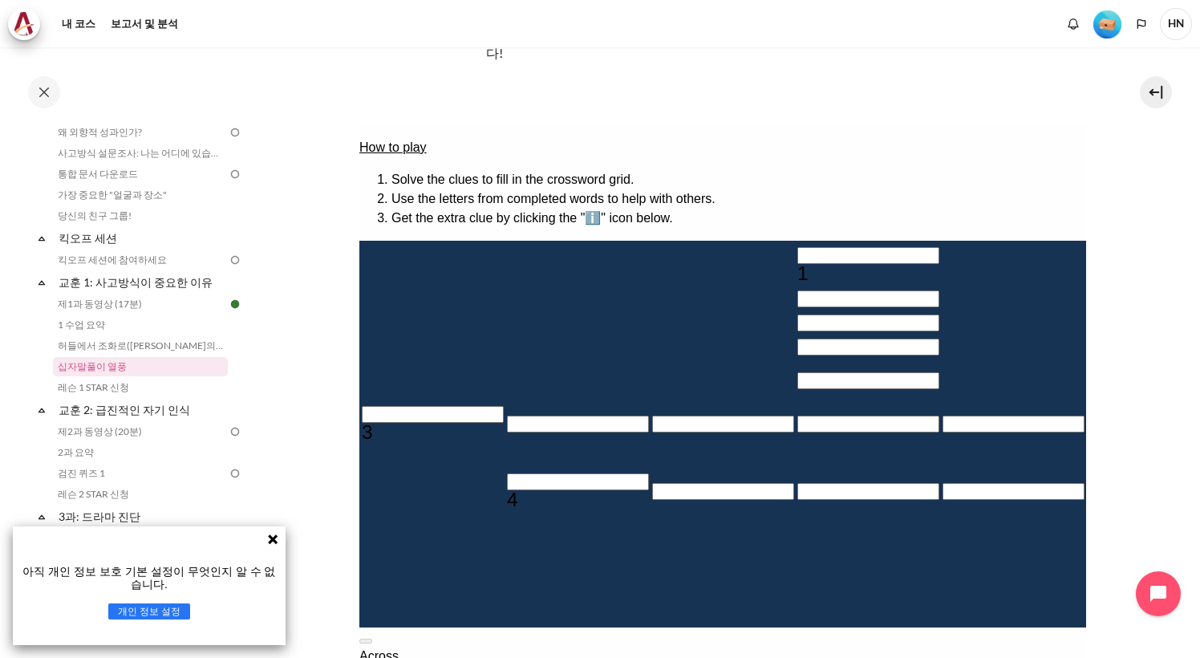
click at [371, 639] on button at bounding box center [365, 641] width 13 height 5
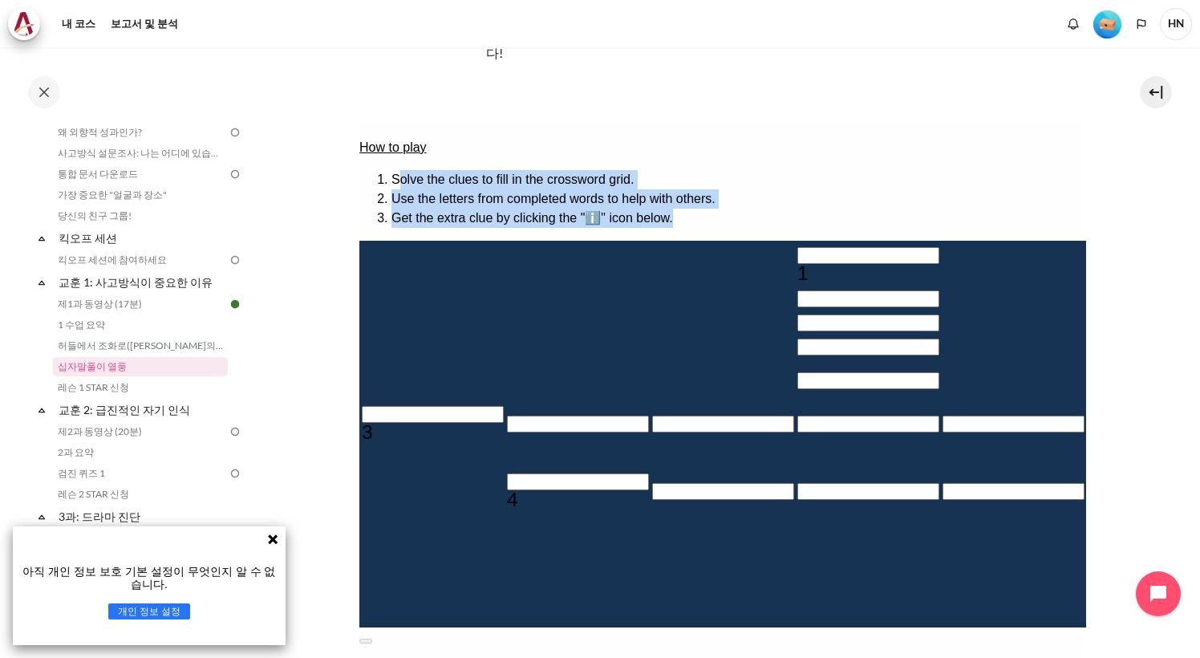
drag, startPoint x: 394, startPoint y: 178, endPoint x: 754, endPoint y: 205, distance: 361.2
click at [754, 205] on ol "Solve the clues to fill in the crossword grid. Use the letters from completed w…" at bounding box center [722, 199] width 727 height 58
copy ol "olve the clues to fill in the crossword grid. Use the letters from completed wo…"
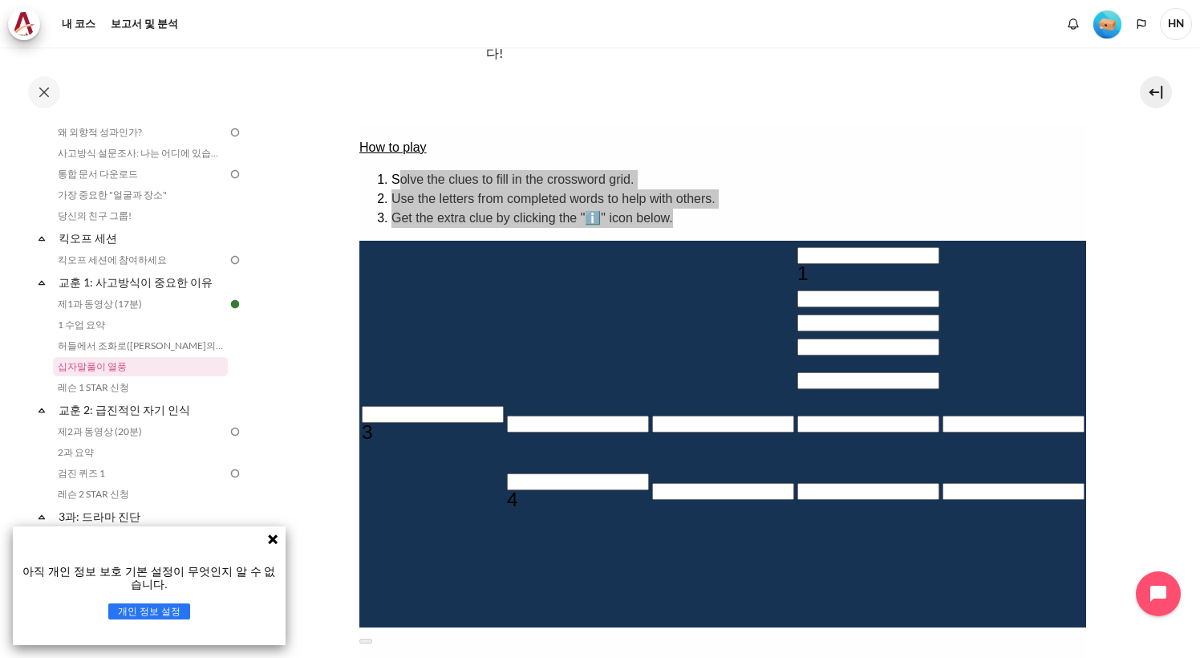
click at [1122, 337] on section "내 코스 한국 B2 교훈 1: 사고방식이 중요한 이유 십자말풀이 열풍 십자말풀이 열풍" at bounding box center [722, 366] width 931 height 958
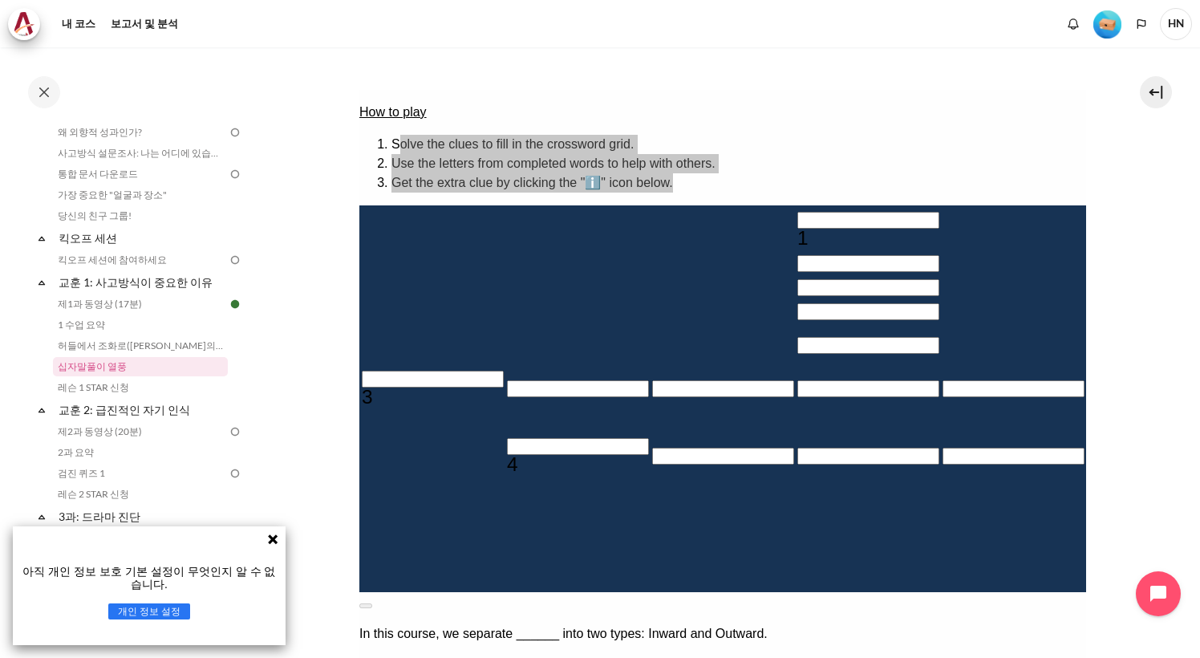
scroll to position [160, 0]
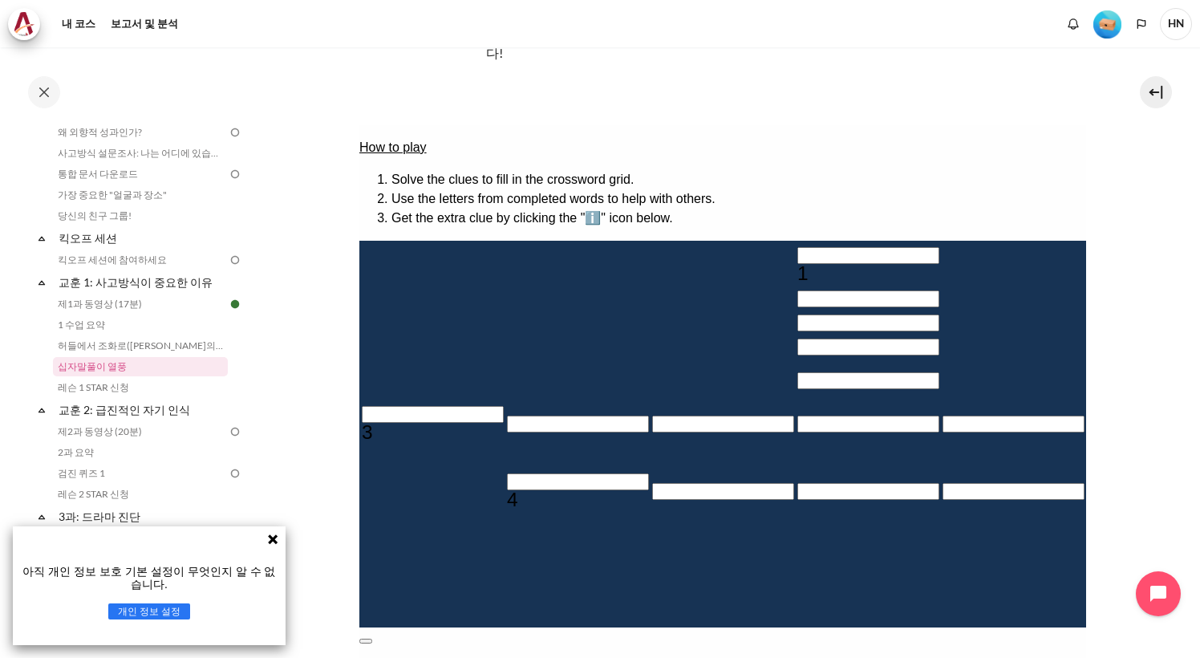
drag, startPoint x: 708, startPoint y: 450, endPoint x: 543, endPoint y: 429, distance: 165.8
click at [543, 657] on div "In this course, we separate ______ into two types: Inward and Outward." at bounding box center [722, 668] width 727 height 19
copy p "In this course, we separate ______ into two types: Inward and Outward."
click at [371, 639] on button at bounding box center [365, 641] width 13 height 5
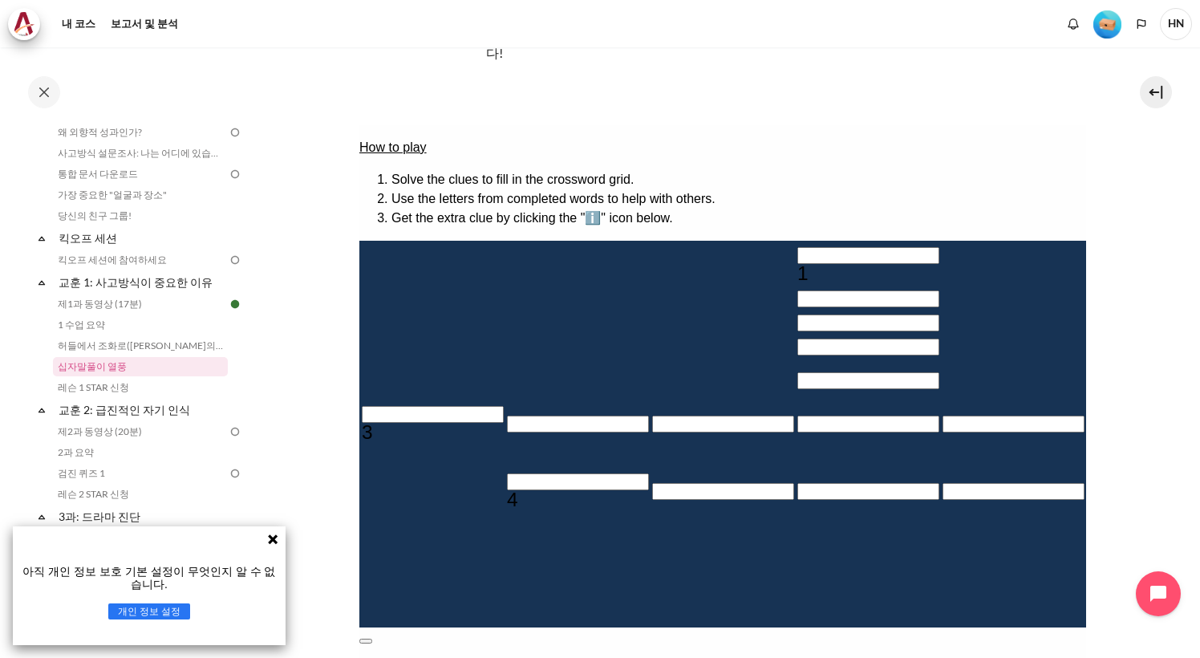
click at [371, 639] on button at bounding box center [365, 641] width 13 height 5
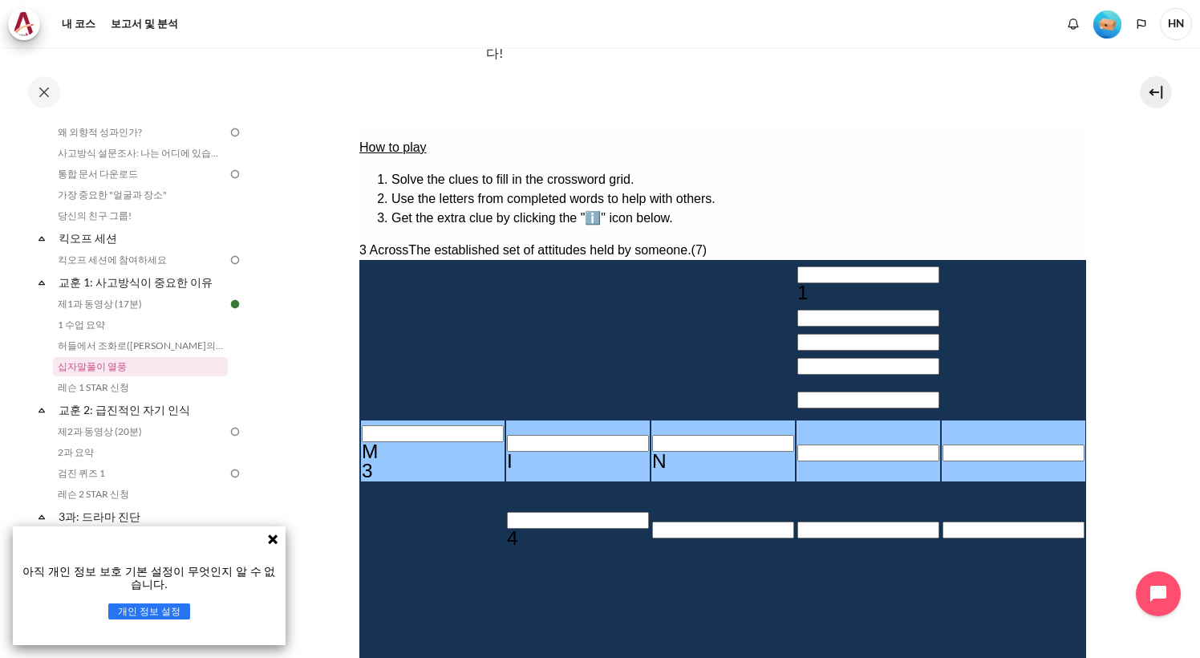
type input "MIND＿＿＿"
type input "＿＿＿＿＿D"
type input "MINDSE＿"
type input "＿E＿＿＿＿＿＿"
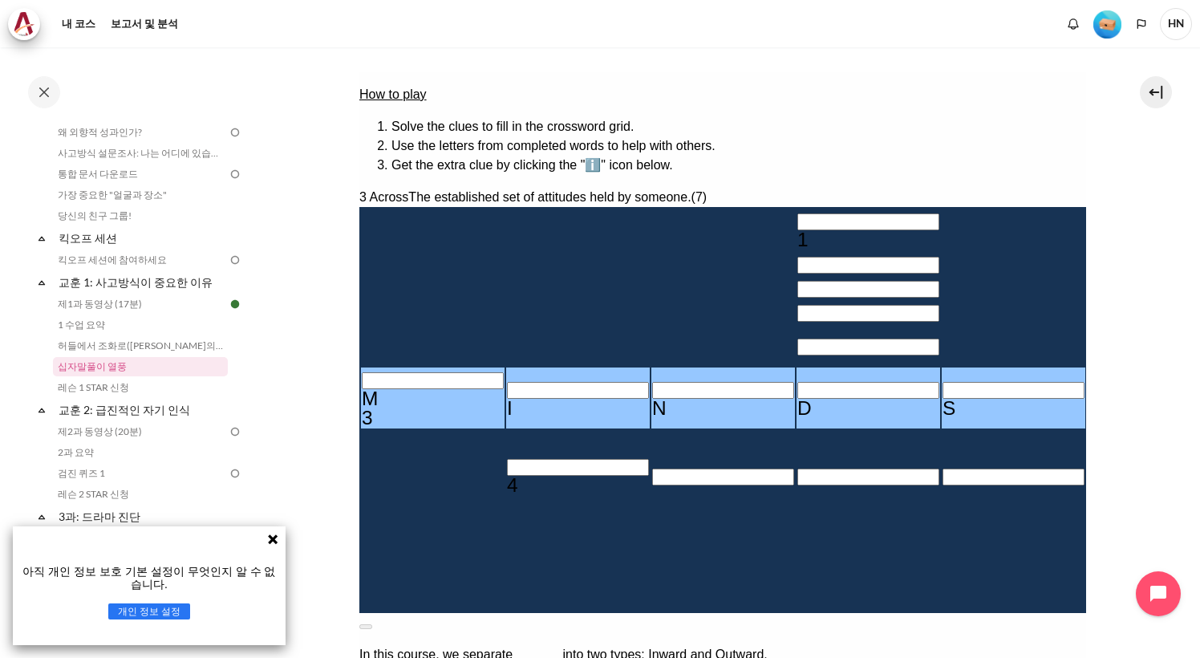
scroll to position [241, 0]
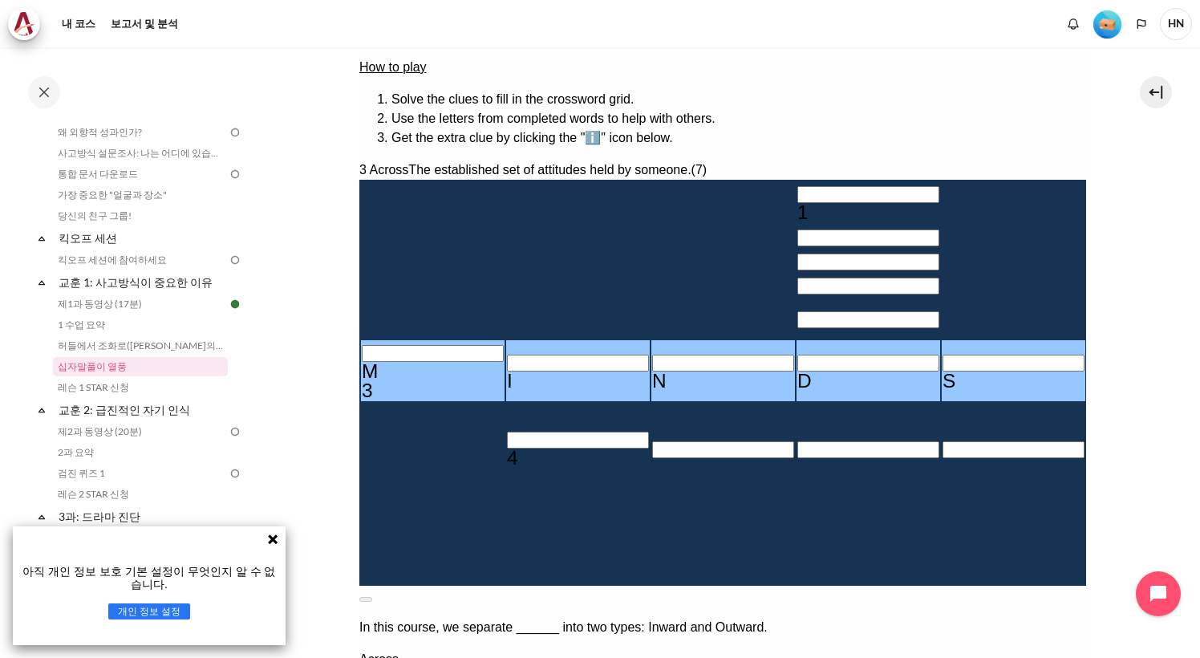
type input "MINDSET"
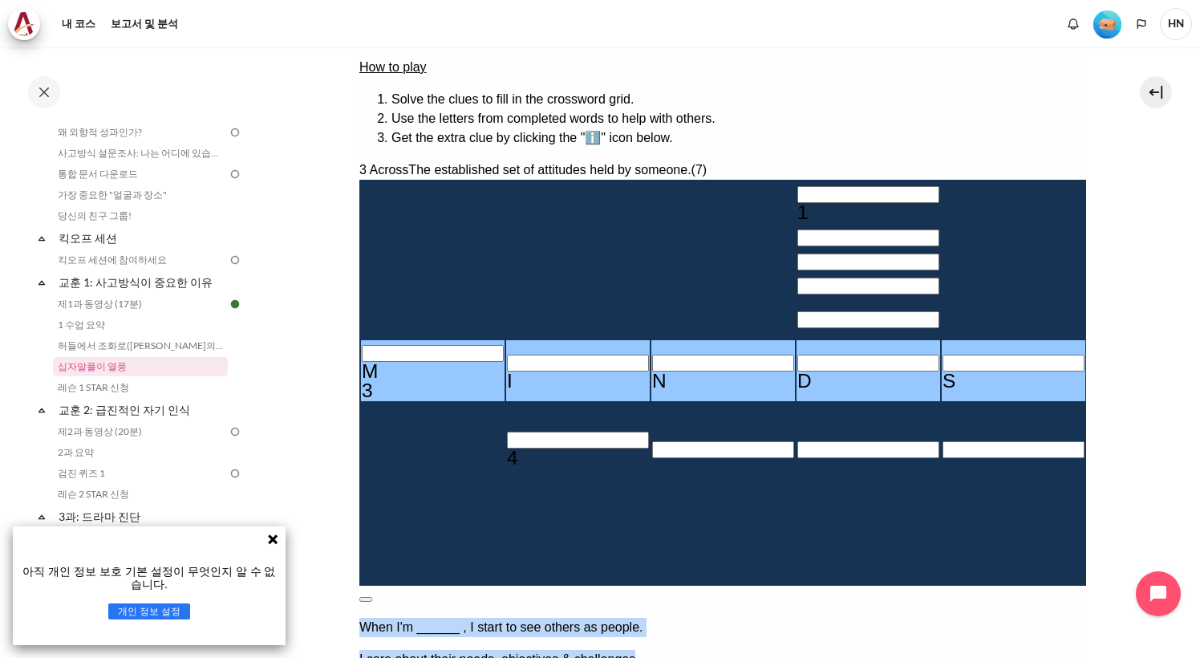
drag, startPoint x: 856, startPoint y: 377, endPoint x: 566, endPoint y: 332, distance: 293.1
click at [566, 618] on div "When I'm ______ , I start to see others as people. I care about their needs, ob…" at bounding box center [722, 643] width 727 height 51
copy div "When I'm ______ , I start to see others as people. I care about their needs, ob…"
click at [371, 597] on button at bounding box center [365, 599] width 13 height 5
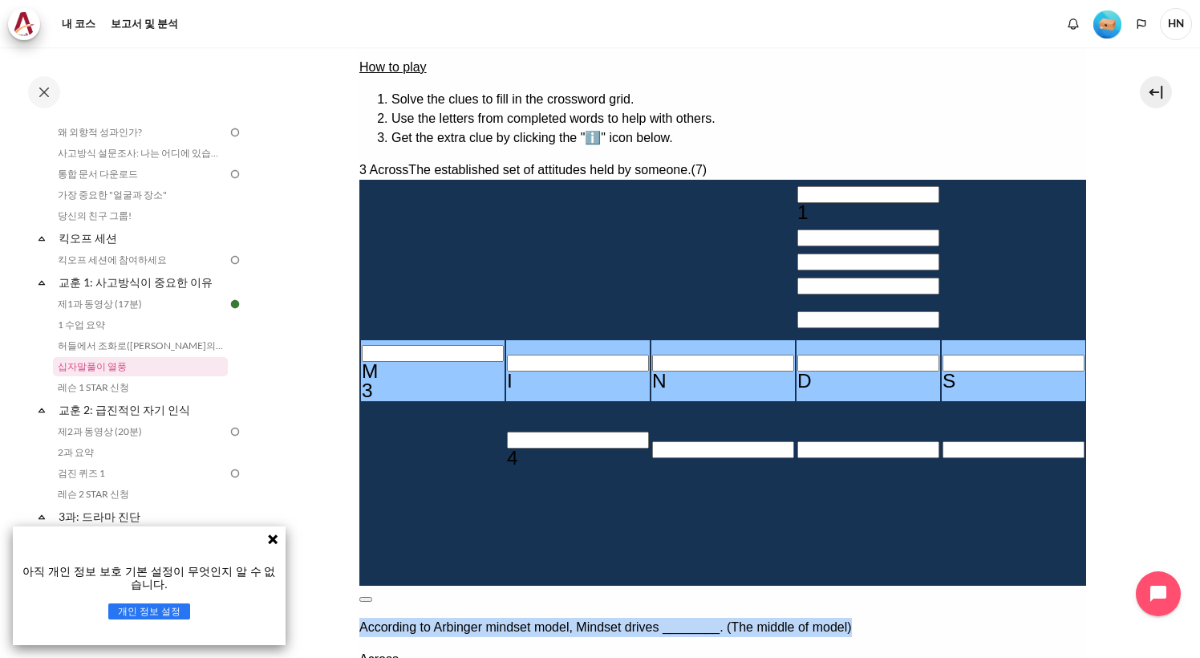
drag, startPoint x: 775, startPoint y: 368, endPoint x: 550, endPoint y: 350, distance: 225.4
click at [550, 618] on p "According to Arbinger mindset model, Mindset drives ________. (The middle of mo…" at bounding box center [722, 627] width 727 height 19
copy p "According to Arbinger mindset model, Mindset drives ________. (The middle of mo…"
click at [371, 597] on button at bounding box center [365, 599] width 13 height 5
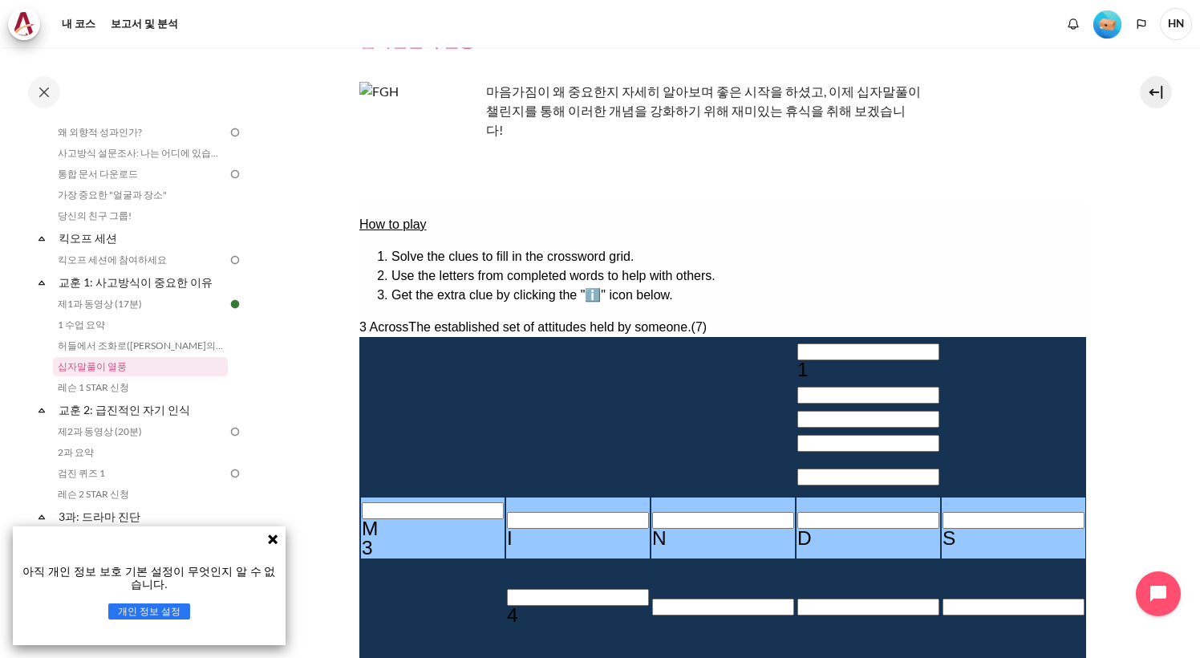
scroll to position [160, 0]
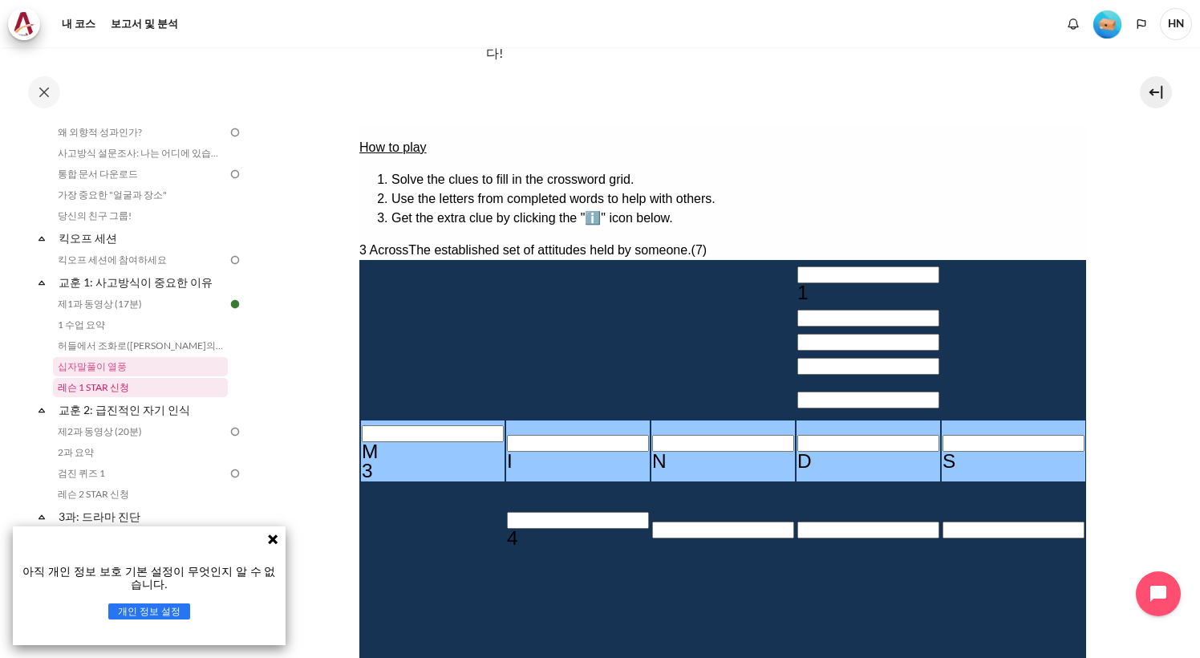
click at [109, 392] on link "레슨 1 STAR 신청" at bounding box center [140, 387] width 175 height 19
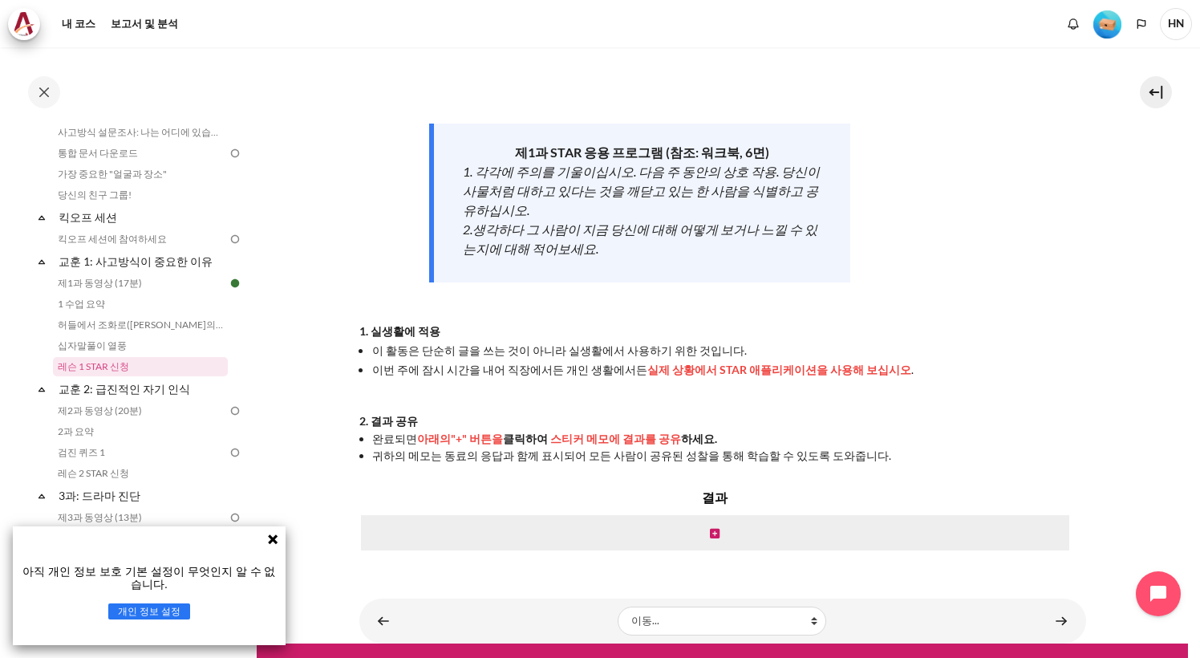
scroll to position [215, 0]
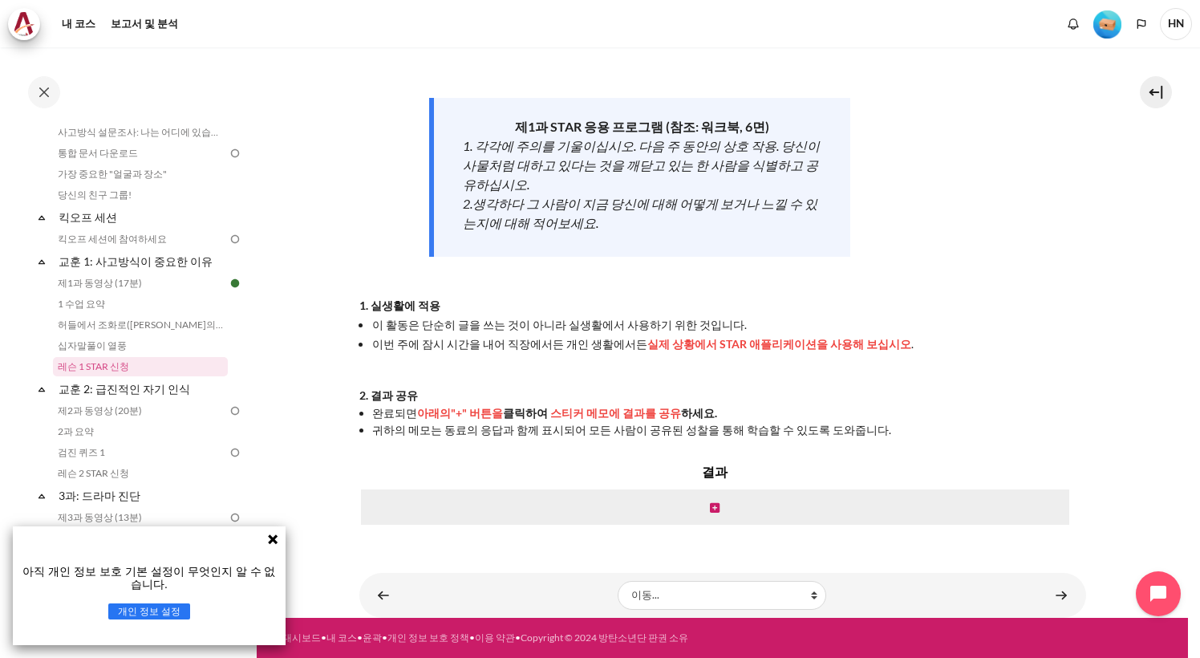
click at [274, 542] on icon at bounding box center [273, 539] width 10 height 10
